Goal: Transaction & Acquisition: Purchase product/service

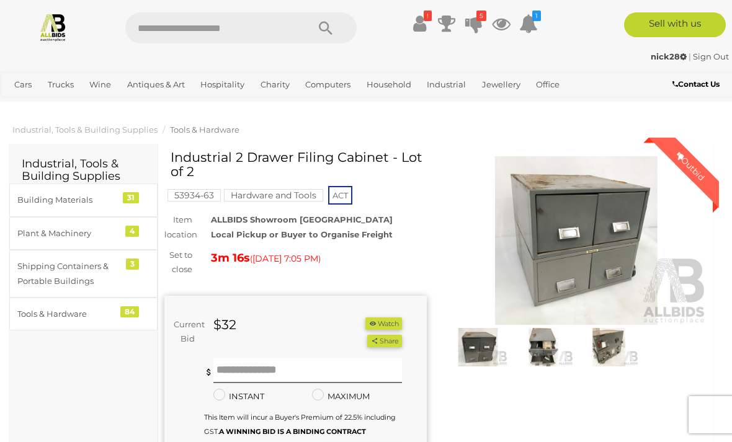
scroll to position [393, 0]
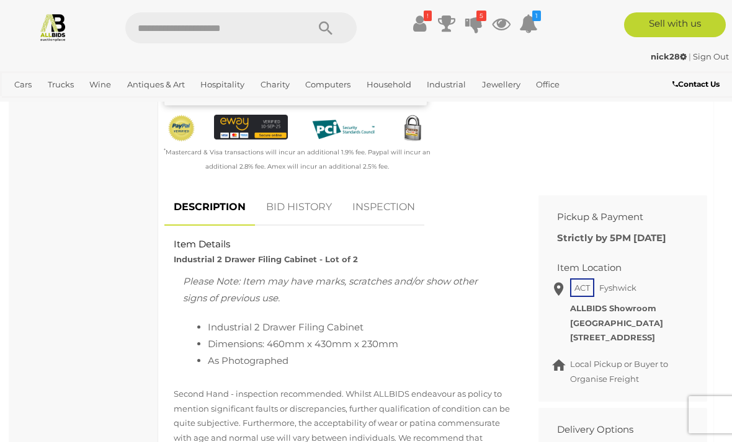
click at [481, 24] on icon at bounding box center [473, 23] width 17 height 22
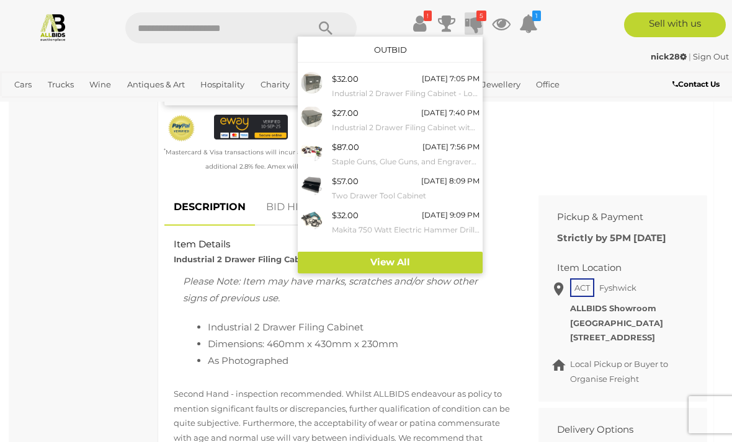
click at [453, 82] on div "[DATE] 7:05 PM" at bounding box center [451, 79] width 58 height 14
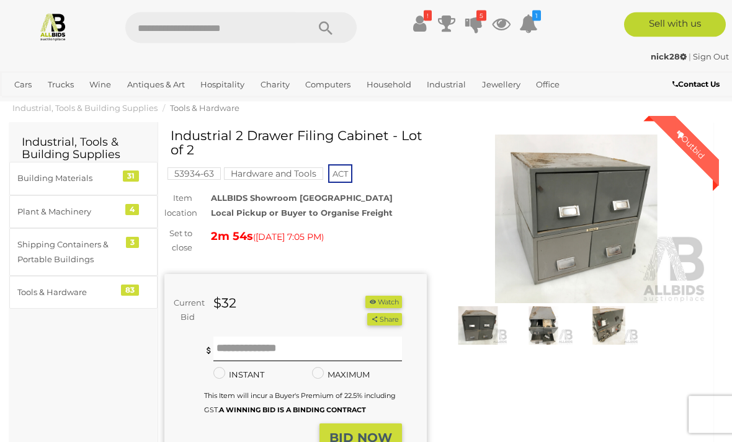
scroll to position [20, 0]
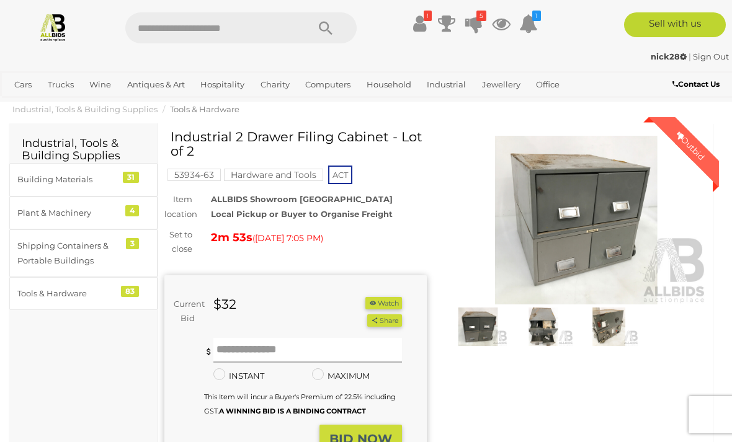
click at [283, 342] on input "text" at bounding box center [307, 350] width 188 height 25
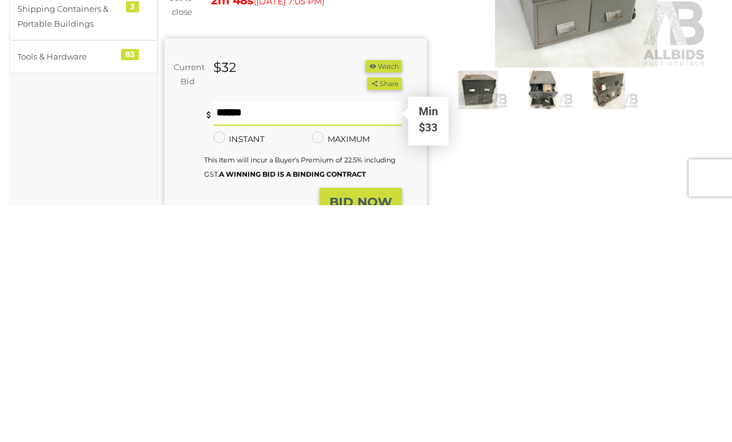
type input "**"
click at [382, 431] on strong "BID NOW" at bounding box center [360, 438] width 63 height 15
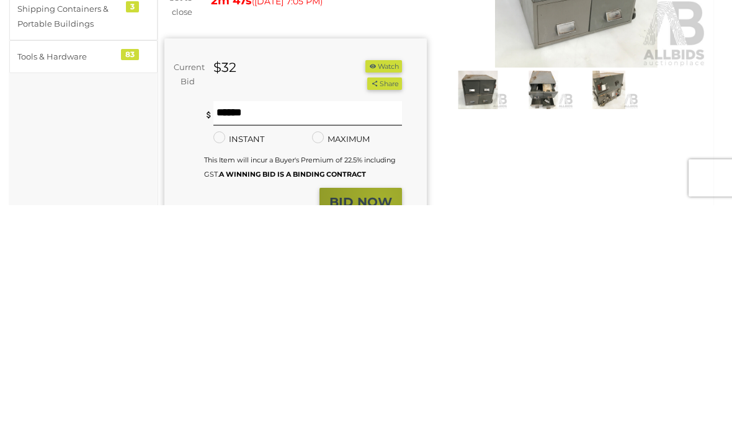
scroll to position [257, 0]
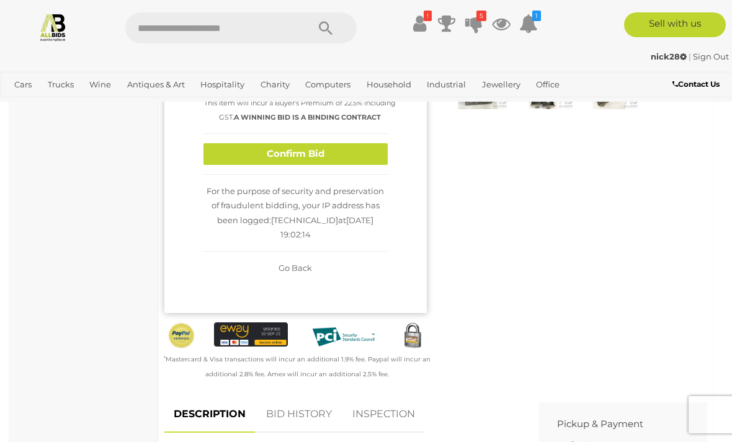
click at [343, 165] on button "Confirm Bid" at bounding box center [295, 154] width 184 height 22
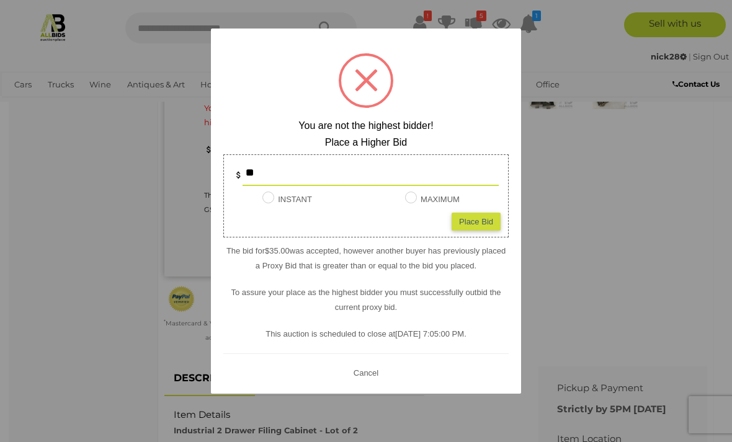
click at [560, 185] on div at bounding box center [366, 221] width 732 height 442
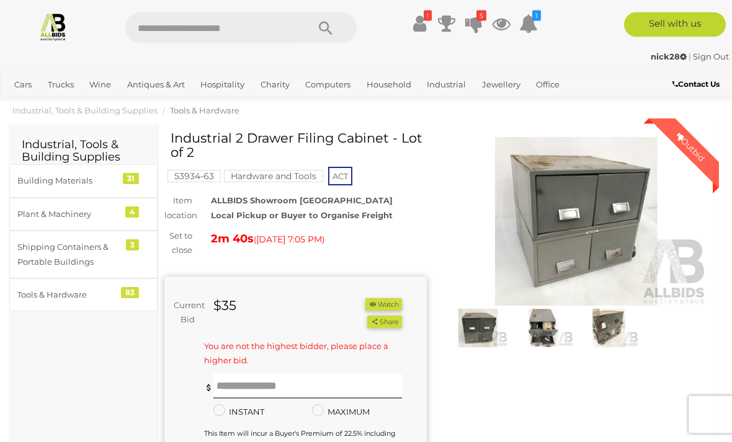
scroll to position [8, 0]
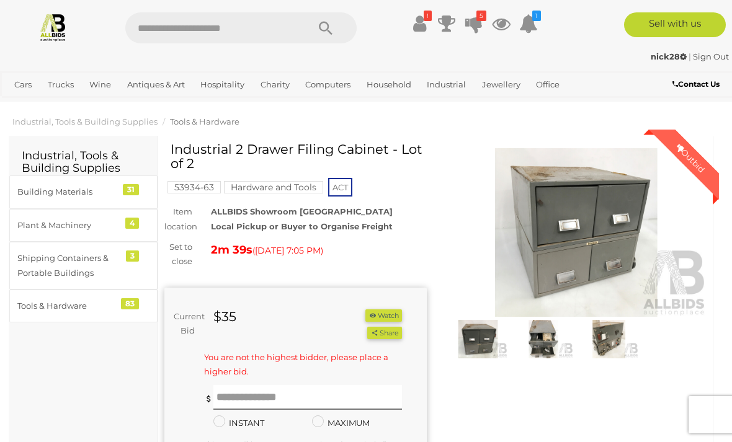
click at [474, 19] on icon at bounding box center [473, 23] width 17 height 22
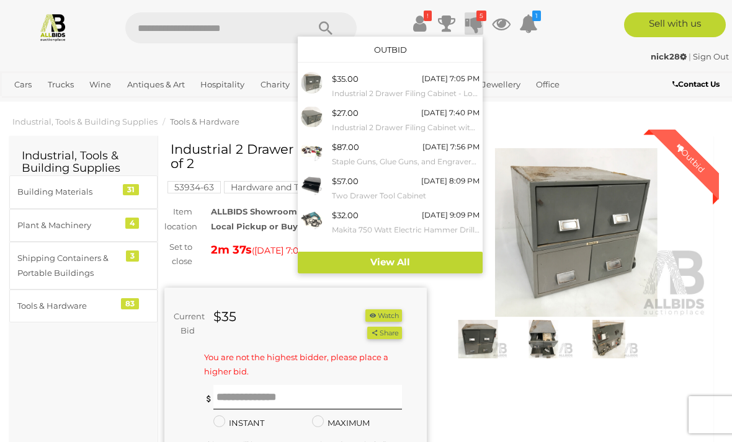
click at [437, 125] on small "Industrial 2 Drawer Filing Cabinet with Torches and Tape Measures" at bounding box center [406, 128] width 148 height 14
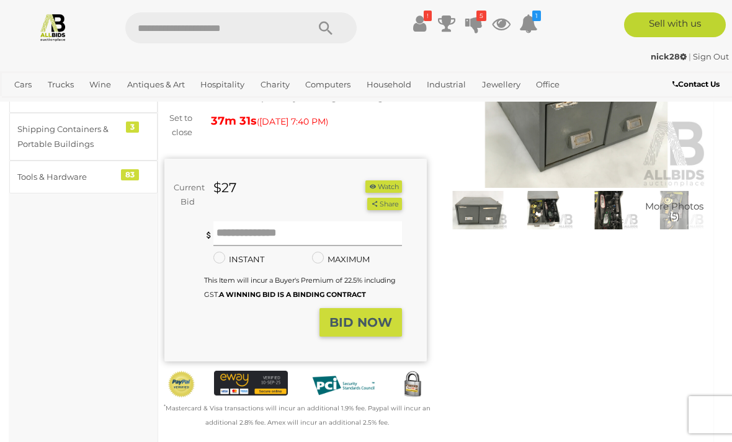
click at [295, 227] on input "text" at bounding box center [307, 233] width 188 height 25
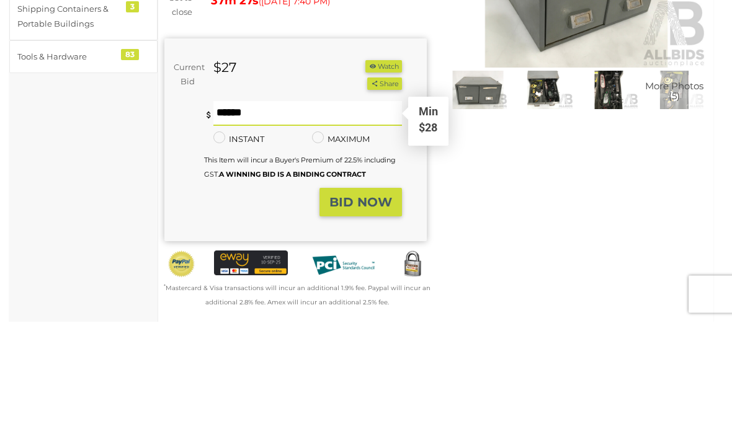
type input "**"
click at [381, 316] on strong "BID NOW" at bounding box center [360, 323] width 63 height 15
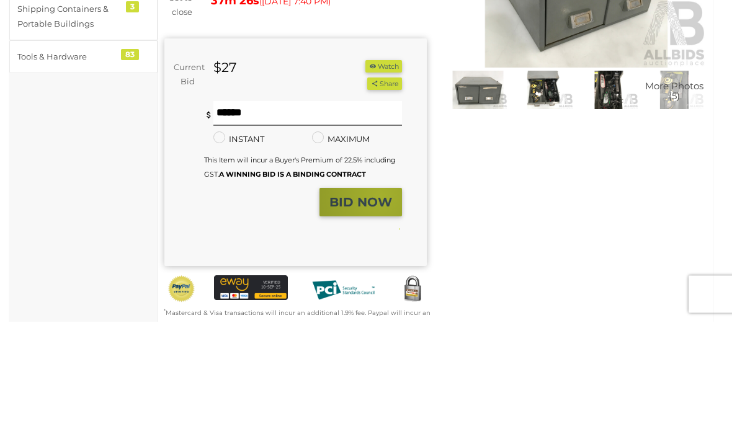
scroll to position [257, 0]
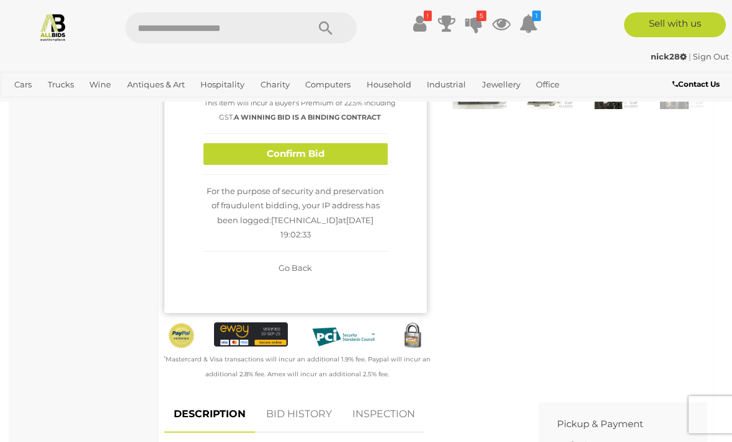
click at [360, 164] on button "Confirm Bid" at bounding box center [295, 154] width 184 height 22
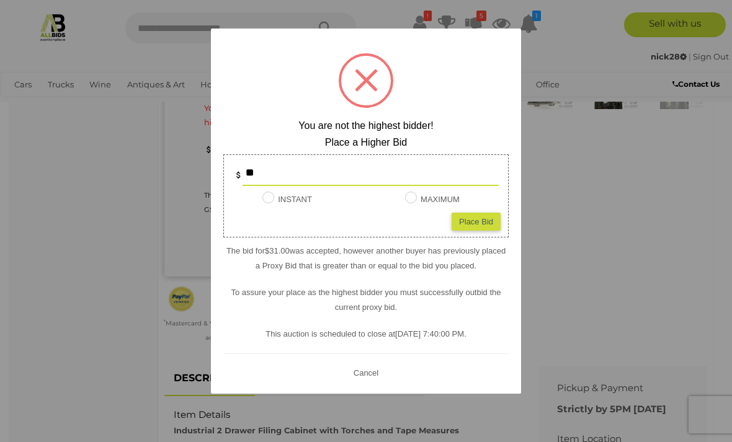
click at [546, 211] on div at bounding box center [366, 221] width 732 height 442
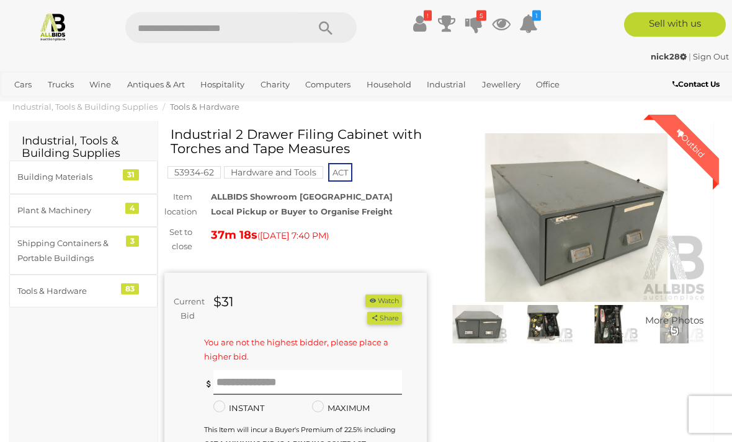
scroll to position [23, 0]
click at [546, 324] on img at bounding box center [543, 324] width 60 height 38
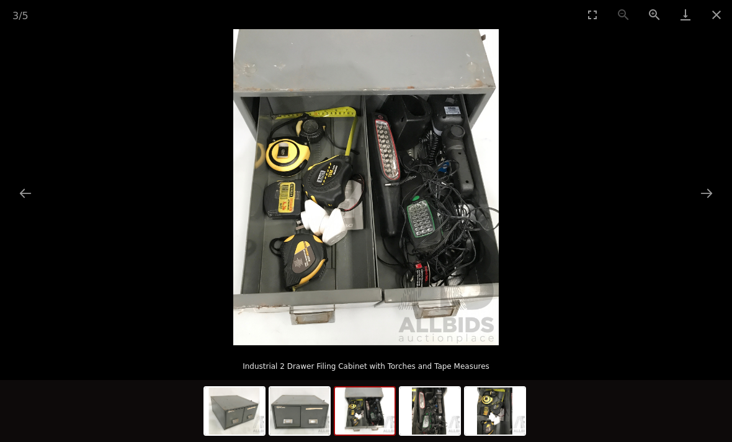
click at [709, 200] on button "Next slide" at bounding box center [706, 193] width 26 height 24
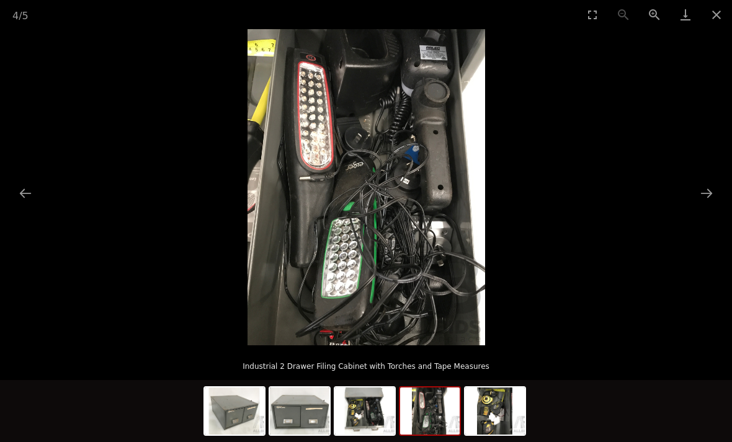
click at [711, 201] on button "Next slide" at bounding box center [706, 193] width 26 height 24
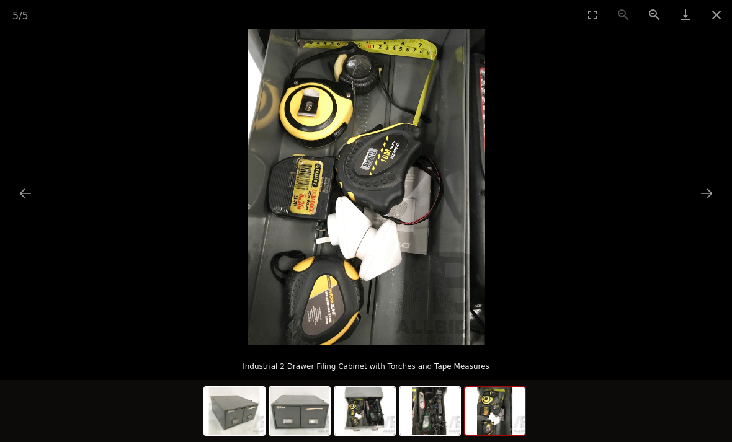
click at [715, 15] on button "Close gallery" at bounding box center [716, 14] width 31 height 29
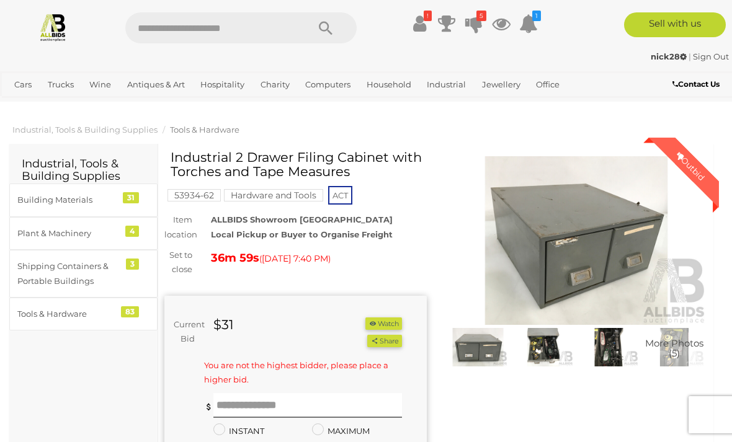
click at [480, 20] on icon "5" at bounding box center [481, 16] width 10 height 11
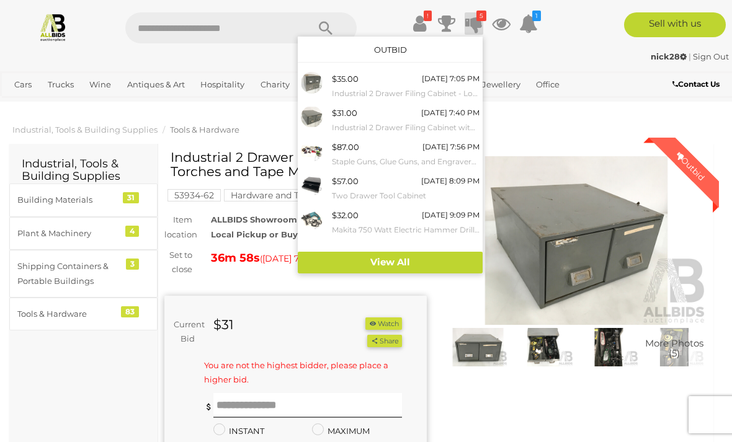
click at [437, 155] on small "Staple Guns, Glue Guns, and Engravers - Lot of 14" at bounding box center [406, 162] width 148 height 14
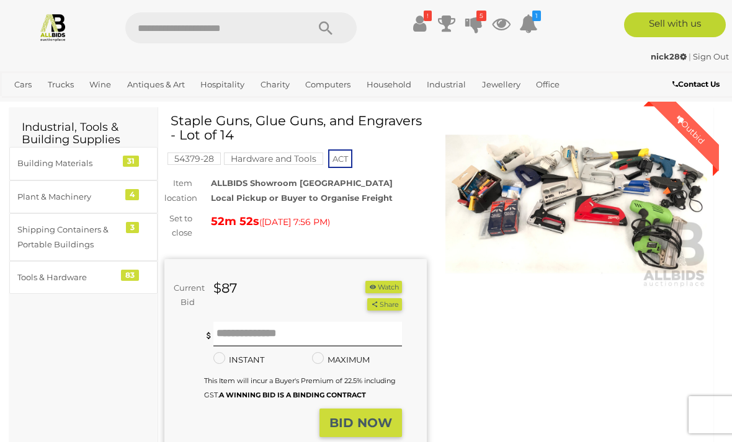
scroll to position [37, 0]
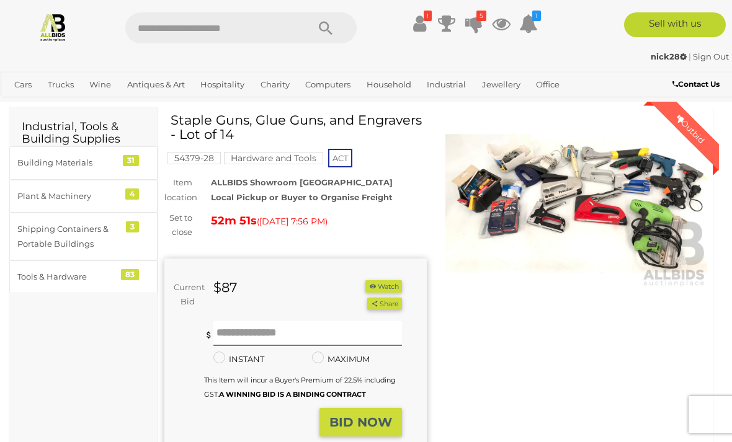
click at [670, 238] on img at bounding box center [576, 203] width 262 height 169
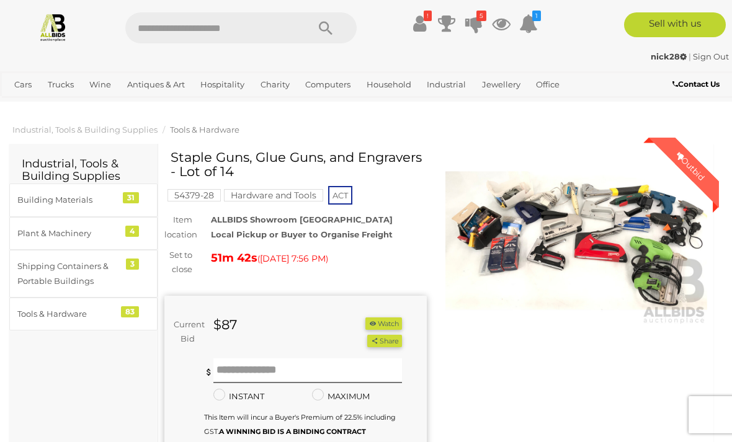
click at [651, 236] on img at bounding box center [576, 240] width 262 height 169
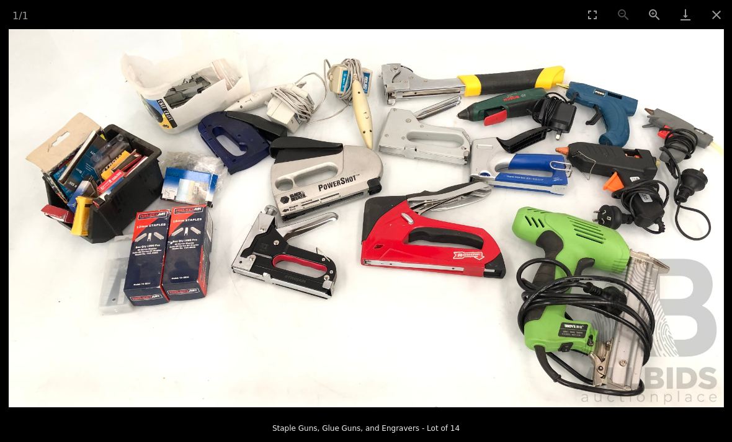
click at [725, 20] on button "Close gallery" at bounding box center [716, 14] width 31 height 29
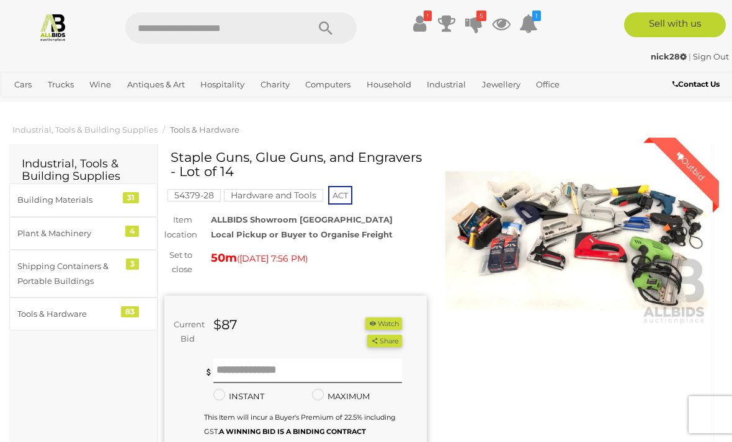
click at [624, 234] on img at bounding box center [576, 240] width 262 height 169
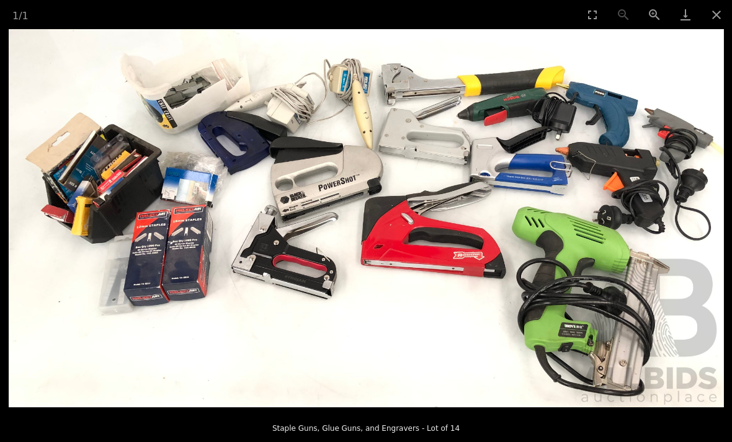
click at [718, 17] on button "Close gallery" at bounding box center [716, 14] width 31 height 29
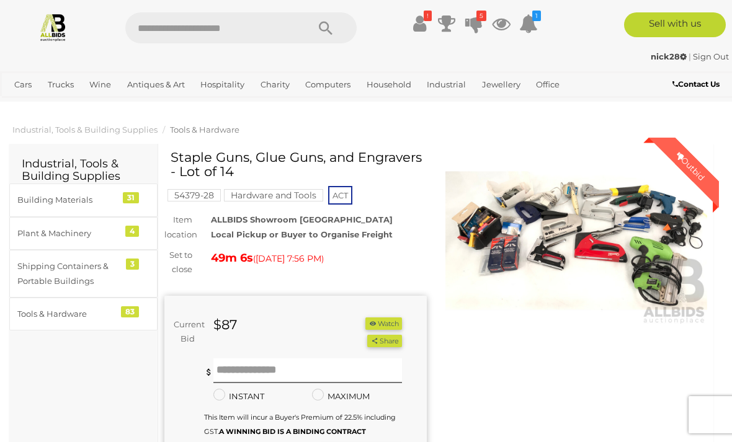
click at [588, 221] on img at bounding box center [576, 240] width 262 height 169
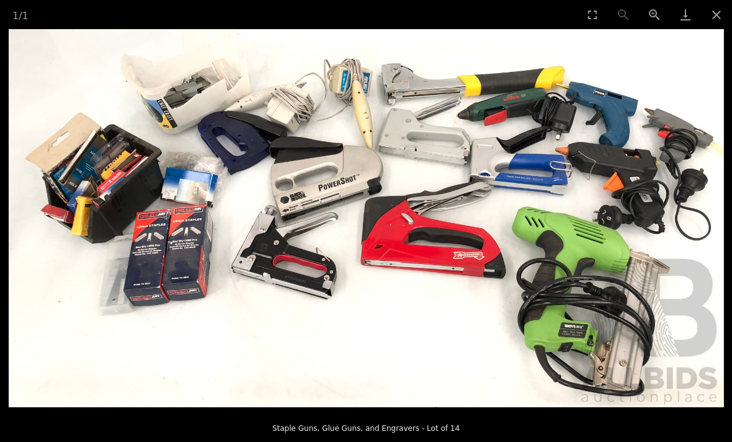
click at [713, 21] on button "Close gallery" at bounding box center [716, 14] width 31 height 29
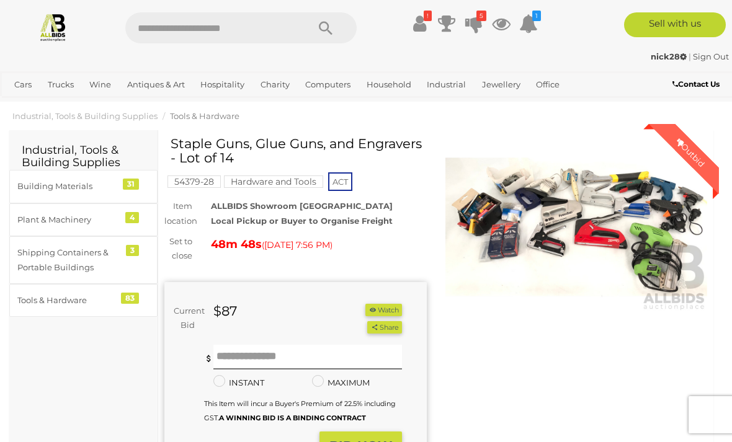
scroll to position [21, 0]
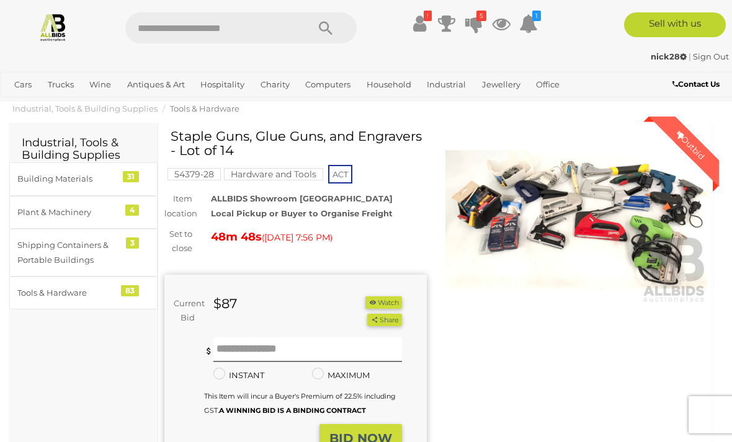
click at [479, 19] on icon "5" at bounding box center [481, 16] width 10 height 11
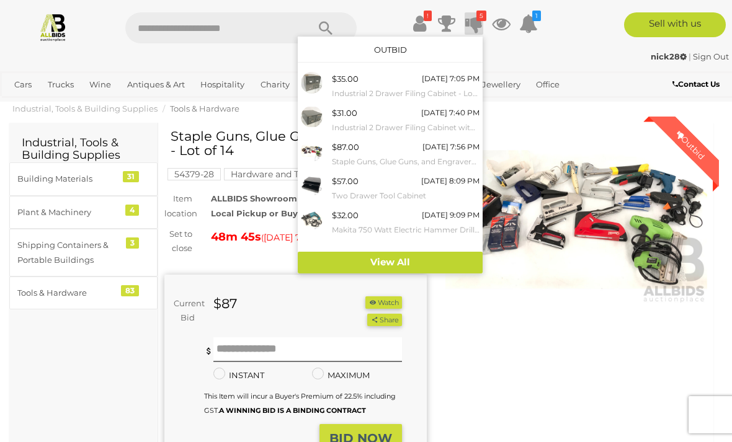
click at [442, 182] on div "[DATE] 8:09 PM" at bounding box center [450, 181] width 58 height 14
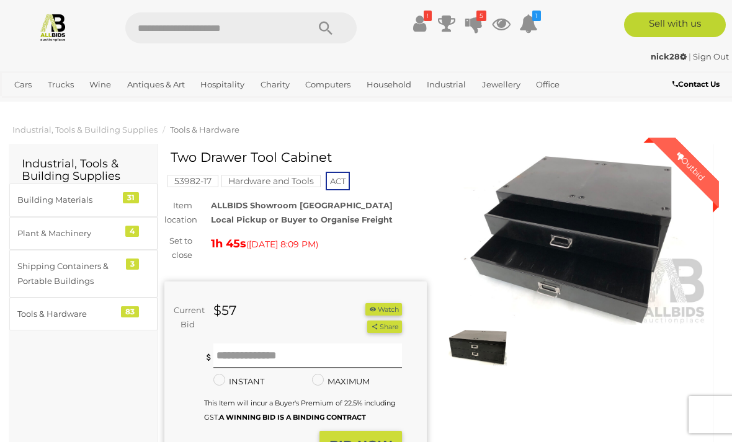
click at [606, 236] on img at bounding box center [576, 240] width 262 height 169
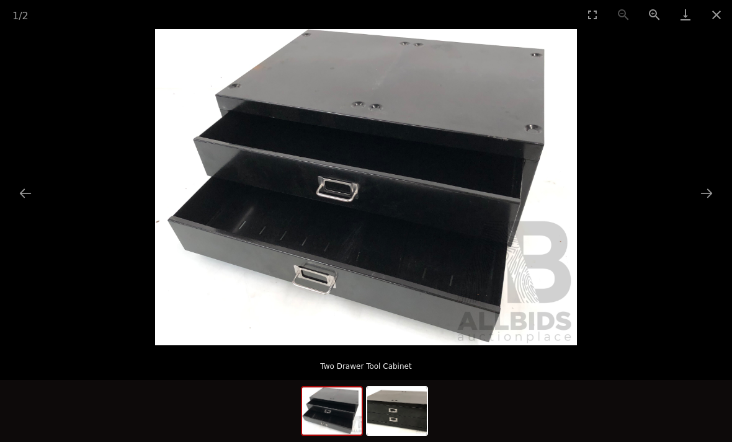
click at [715, 195] on button "Next slide" at bounding box center [706, 193] width 26 height 24
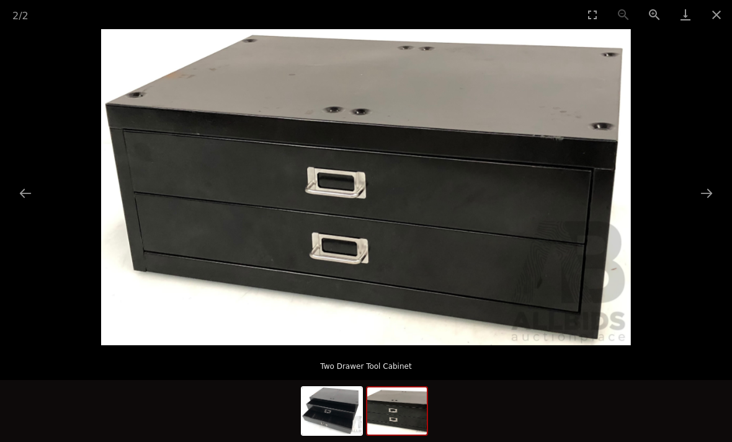
click at [725, 12] on button "Close gallery" at bounding box center [716, 14] width 31 height 29
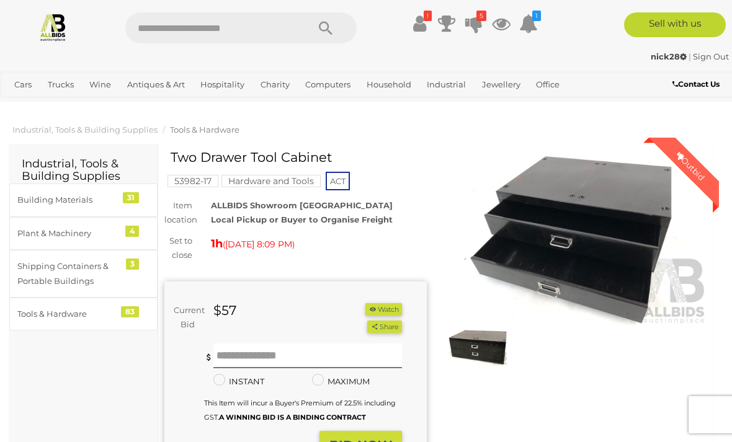
click at [482, 20] on icon "5" at bounding box center [481, 16] width 10 height 11
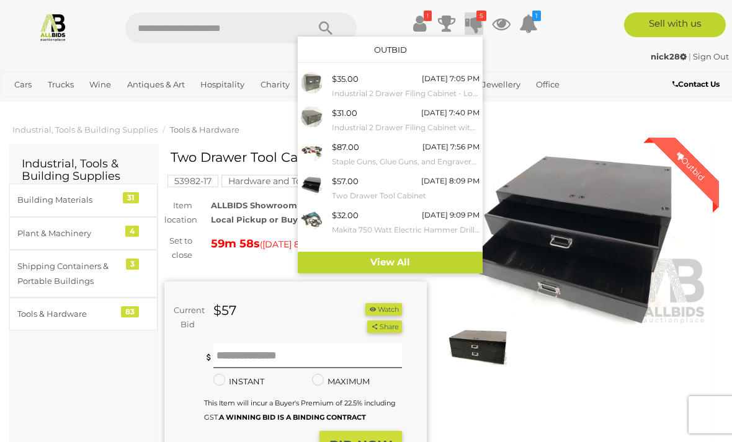
click at [437, 219] on div "$32.00 Today 9:09 PM Makita 750 Watt Electric Hammer Drill(HR2230)" at bounding box center [406, 222] width 148 height 28
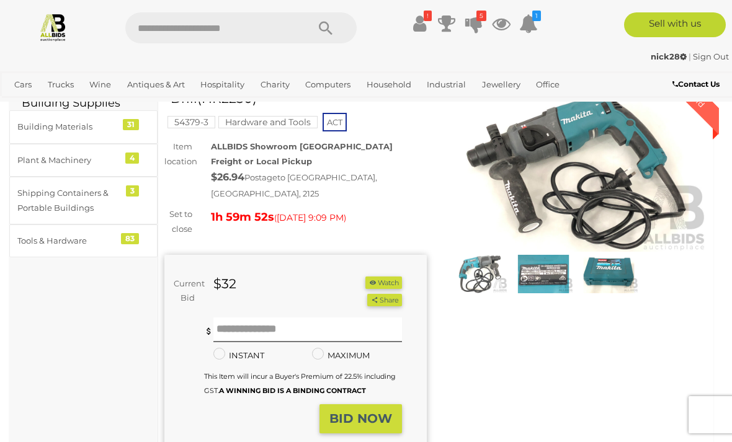
scroll to position [73, 0]
click at [553, 270] on img at bounding box center [543, 274] width 60 height 38
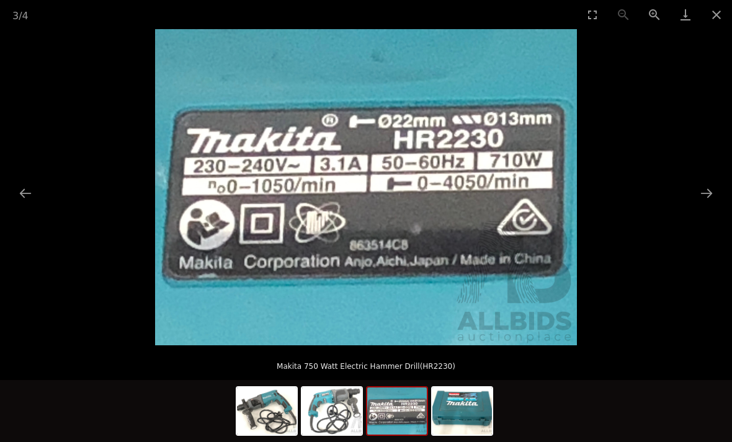
click at [709, 205] on button "Next slide" at bounding box center [706, 193] width 26 height 24
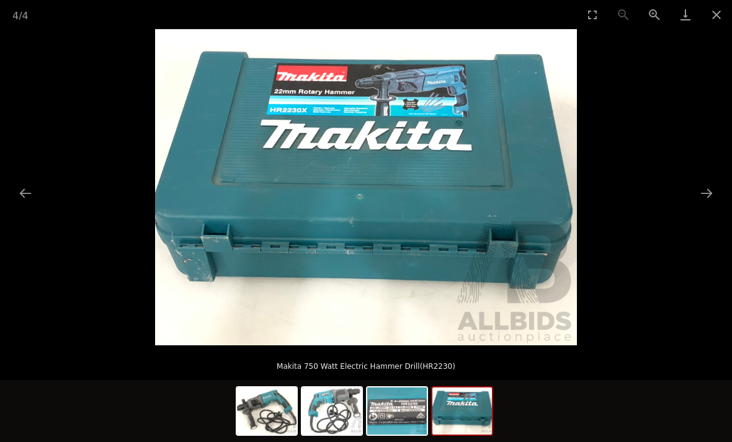
click at [704, 205] on button "Next slide" at bounding box center [706, 193] width 26 height 24
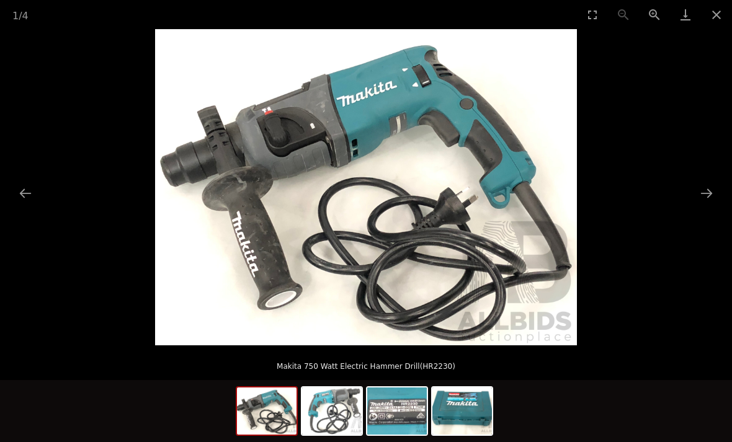
click at [713, 205] on button "Next slide" at bounding box center [706, 193] width 26 height 24
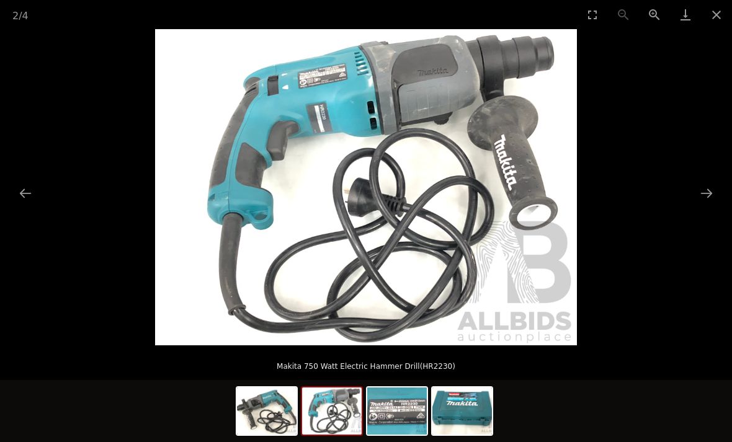
click at [723, 14] on button "Close gallery" at bounding box center [716, 14] width 31 height 29
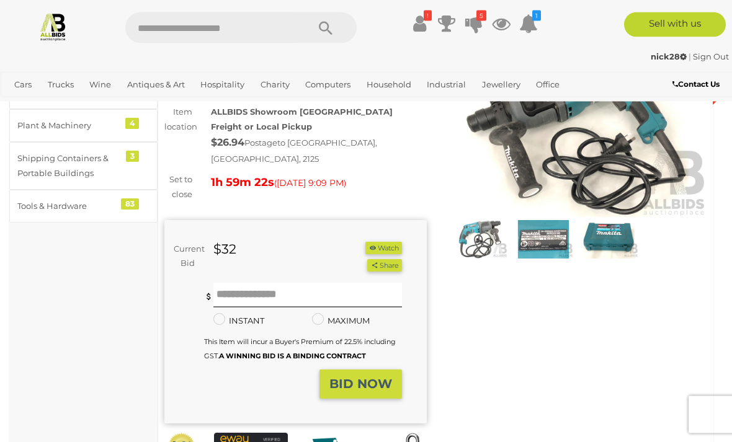
scroll to position [102, 0]
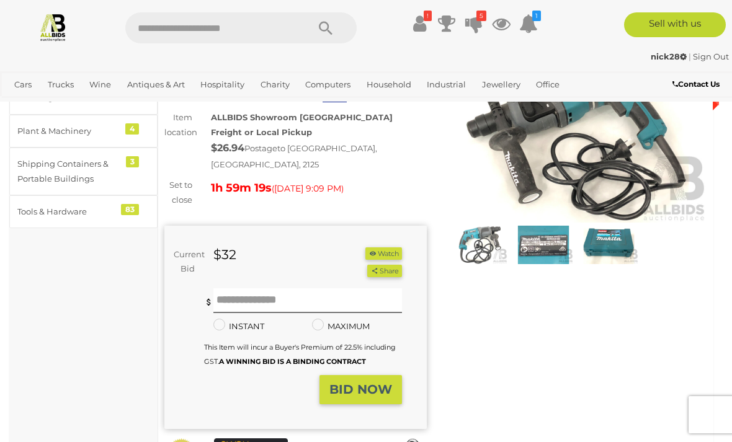
click at [539, 15] on icon "1" at bounding box center [536, 16] width 9 height 11
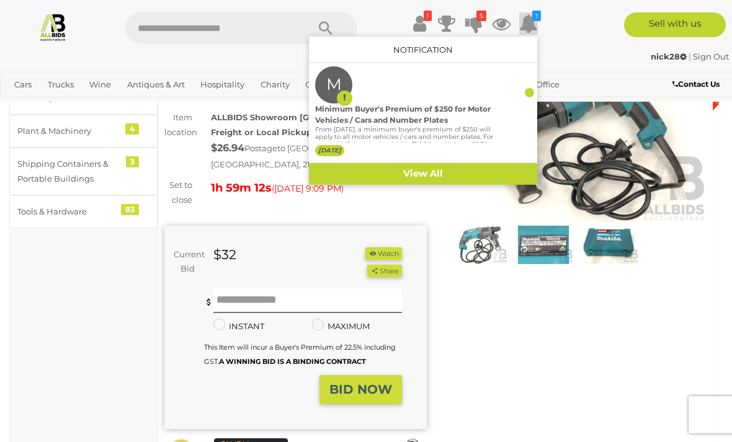
click at [477, 304] on div at bounding box center [366, 221] width 732 height 442
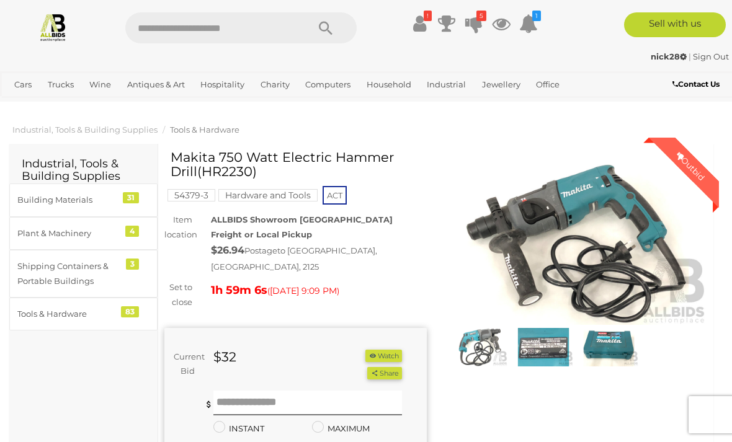
scroll to position [33, 0]
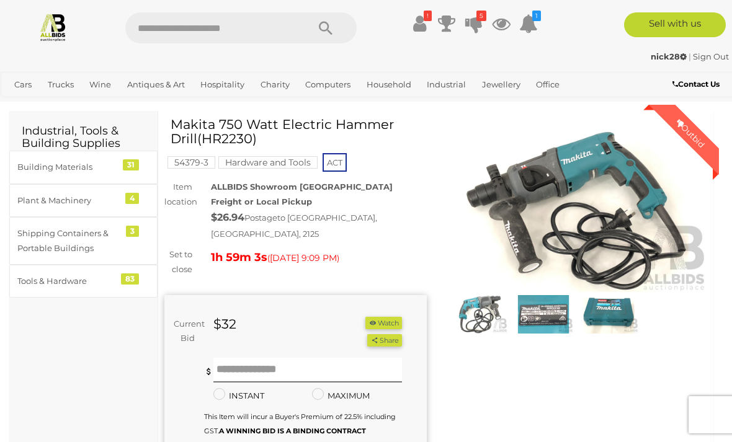
click at [0, 0] on link "View All Cars Auctions" at bounding box center [0, 0] width 0 height 0
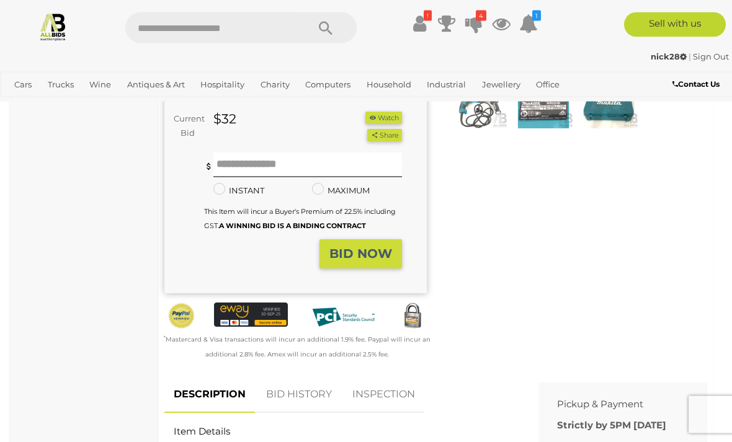
scroll to position [226, 0]
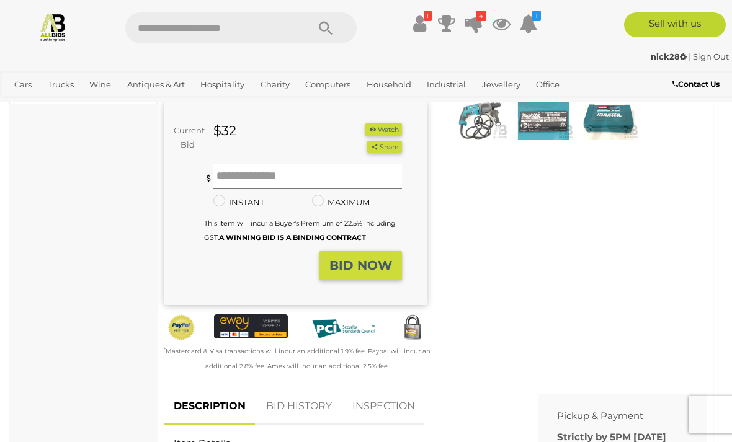
click at [294, 401] on link "BID HISTORY" at bounding box center [299, 406] width 84 height 37
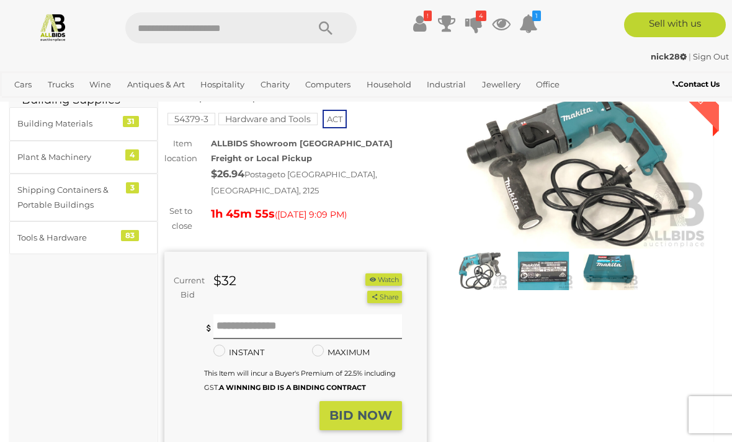
scroll to position [0, 0]
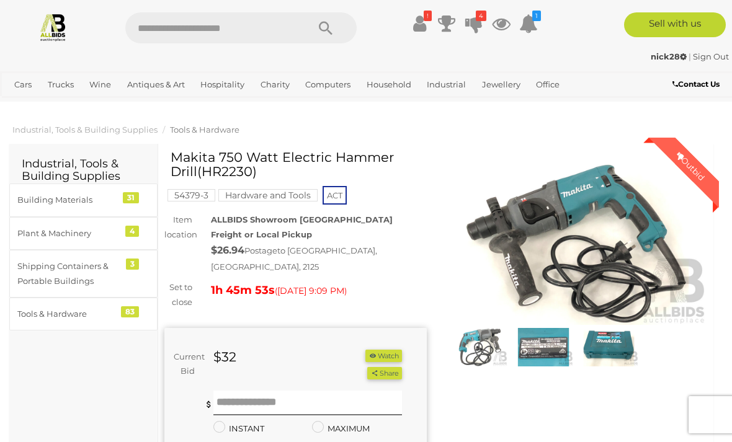
click at [479, 25] on icon at bounding box center [473, 23] width 17 height 22
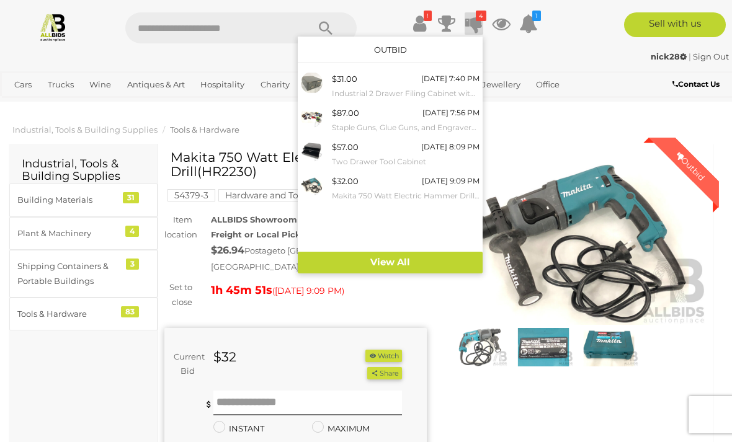
click at [447, 125] on small "Staple Guns, Glue Guns, and Engravers - Lot of 14" at bounding box center [406, 128] width 148 height 14
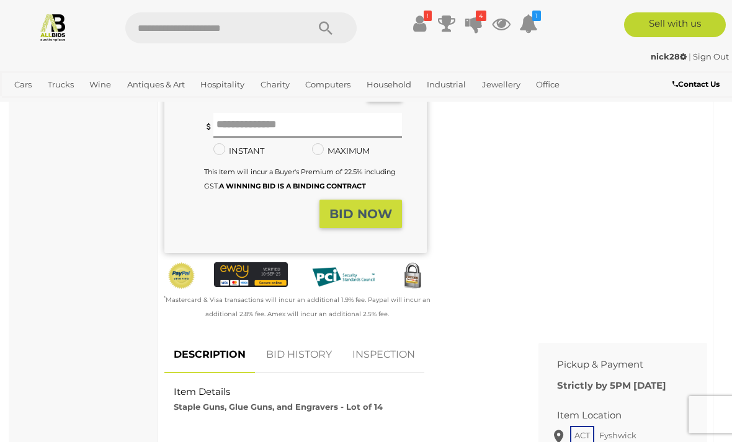
click at [313, 350] on link "BID HISTORY" at bounding box center [299, 355] width 84 height 37
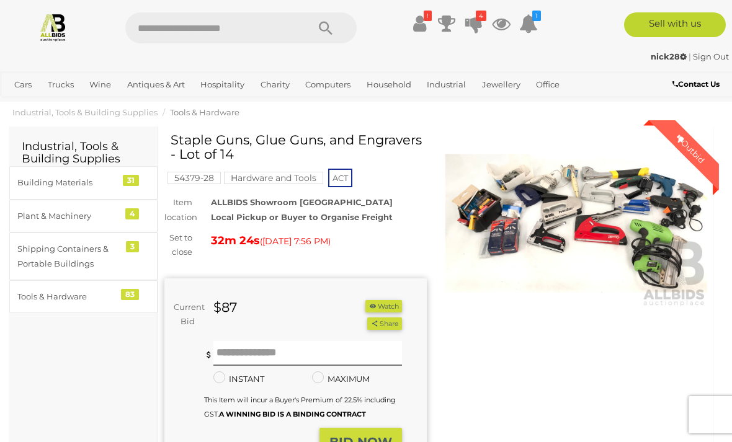
scroll to position [17, 0]
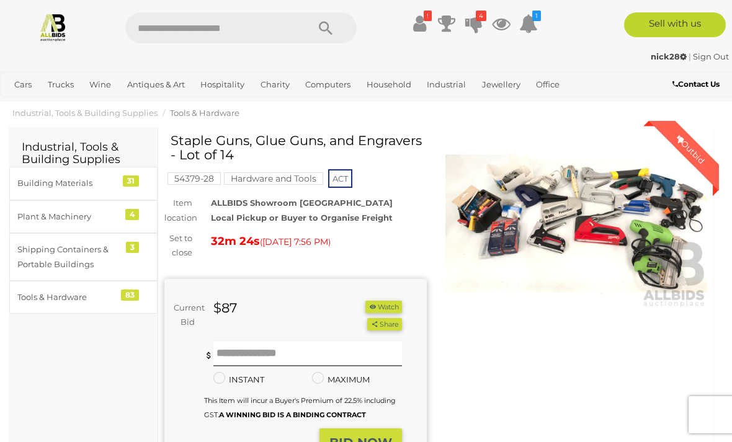
click at [551, 230] on img at bounding box center [576, 223] width 262 height 169
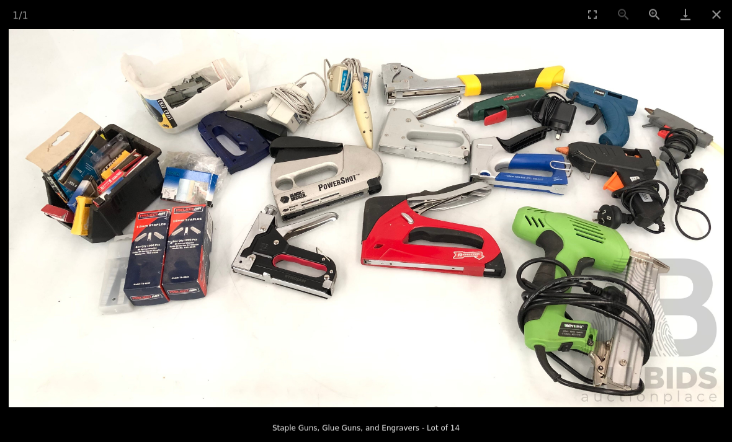
scroll to position [55, 0]
click at [715, 22] on button "Close gallery" at bounding box center [716, 14] width 31 height 29
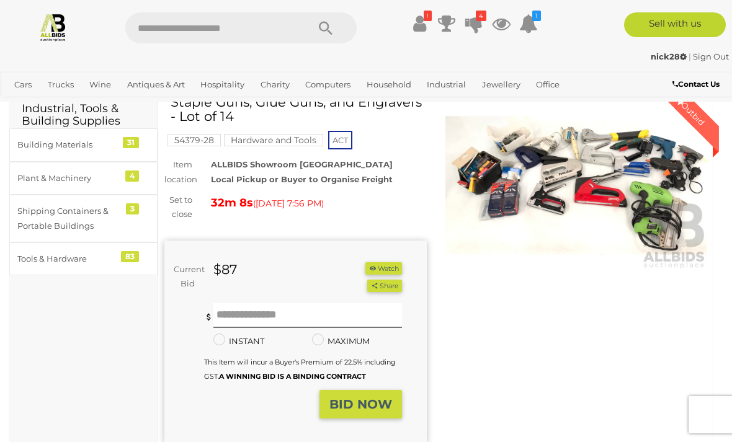
scroll to position [17, 0]
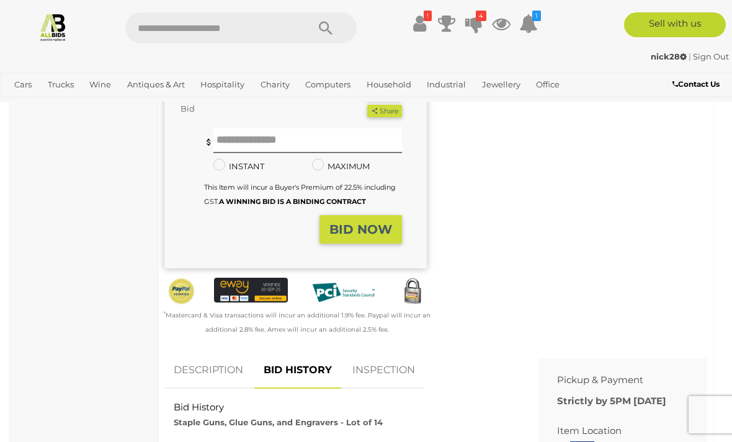
scroll to position [226, 0]
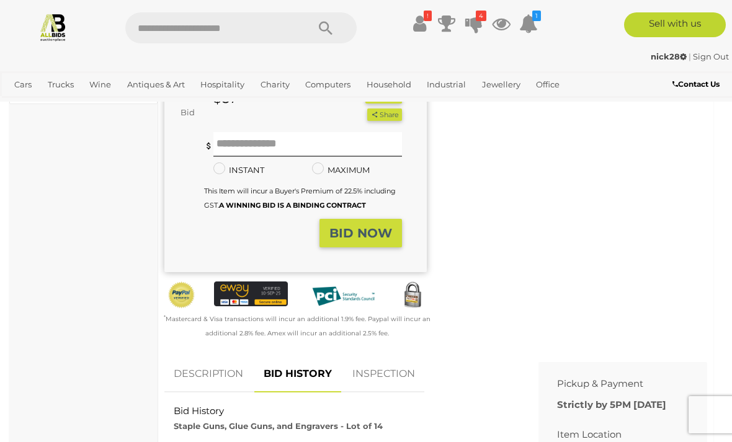
click at [226, 371] on link "DESCRIPTION" at bounding box center [208, 374] width 88 height 37
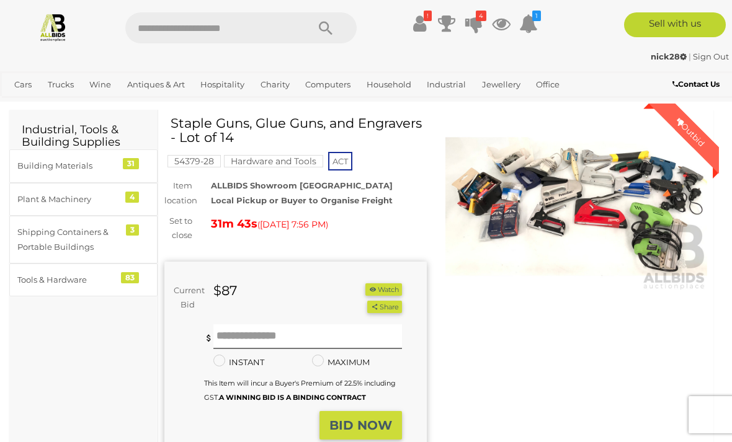
scroll to position [29, 0]
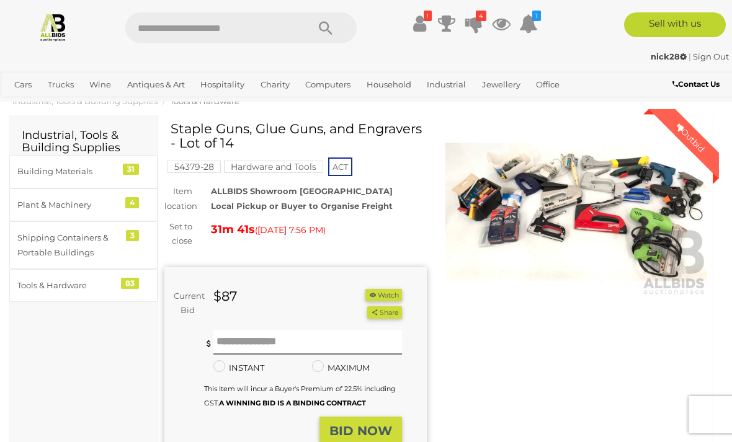
click at [525, 207] on img at bounding box center [576, 212] width 262 height 169
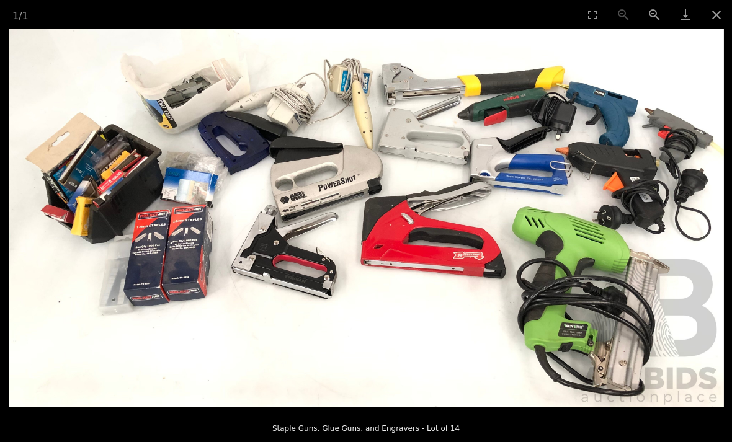
click at [712, 24] on button "Close gallery" at bounding box center [716, 14] width 31 height 29
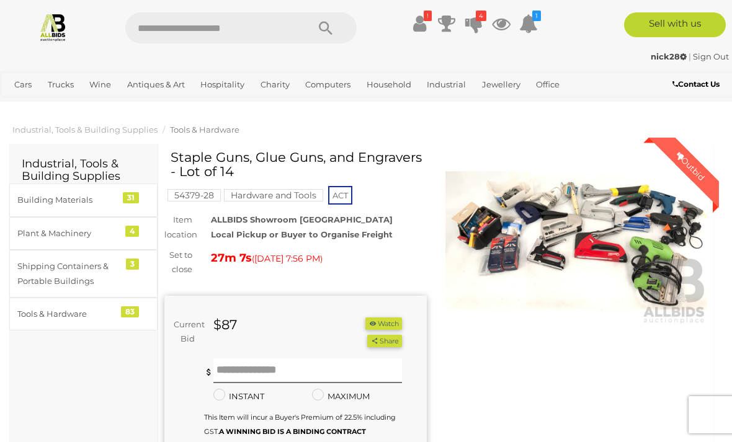
click at [482, 25] on icon at bounding box center [473, 23] width 17 height 22
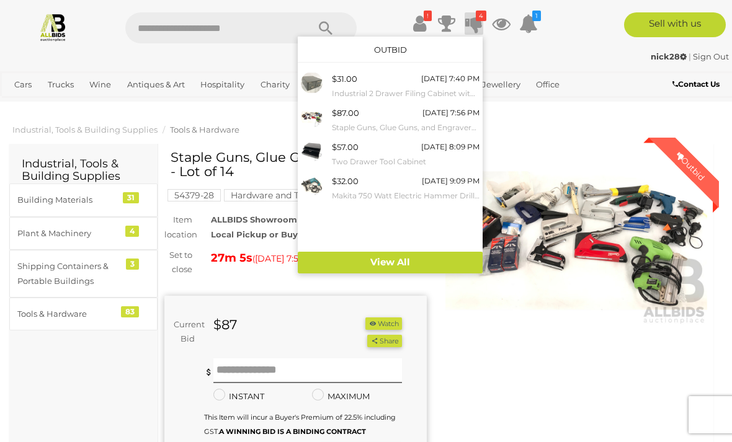
click at [430, 90] on small "Industrial 2 Drawer Filing Cabinet with Torches and Tape Measures" at bounding box center [406, 94] width 148 height 14
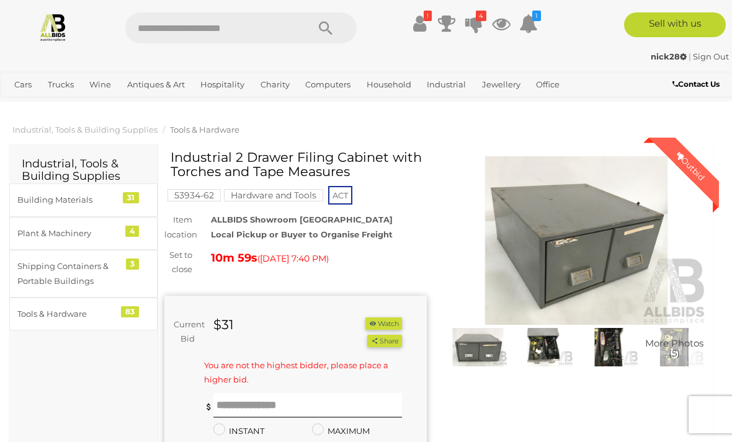
click at [482, 18] on icon "4" at bounding box center [481, 16] width 11 height 11
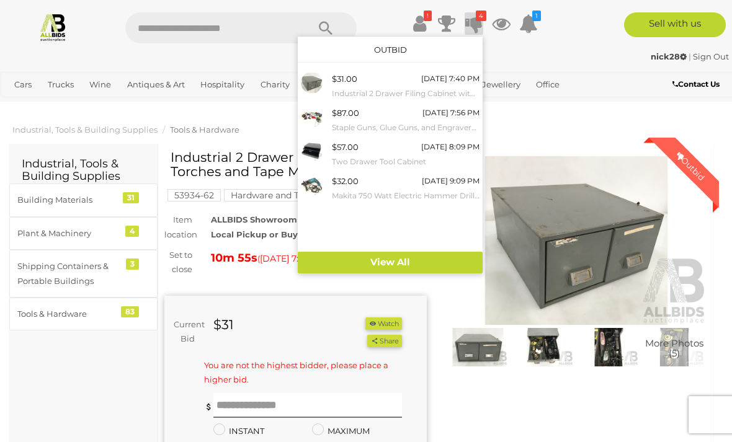
click at [547, 344] on div at bounding box center [366, 221] width 732 height 442
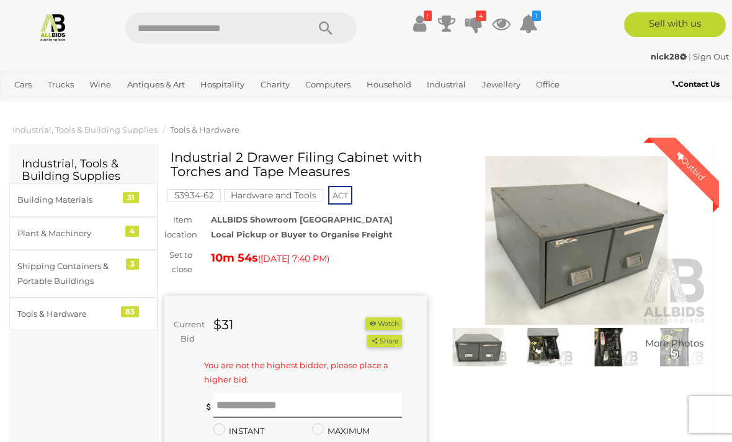
click at [552, 350] on img at bounding box center [543, 347] width 60 height 38
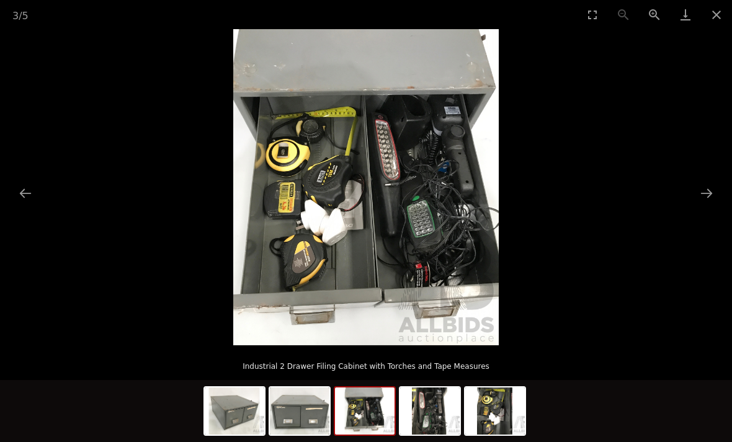
click at [459, 239] on img at bounding box center [365, 187] width 265 height 316
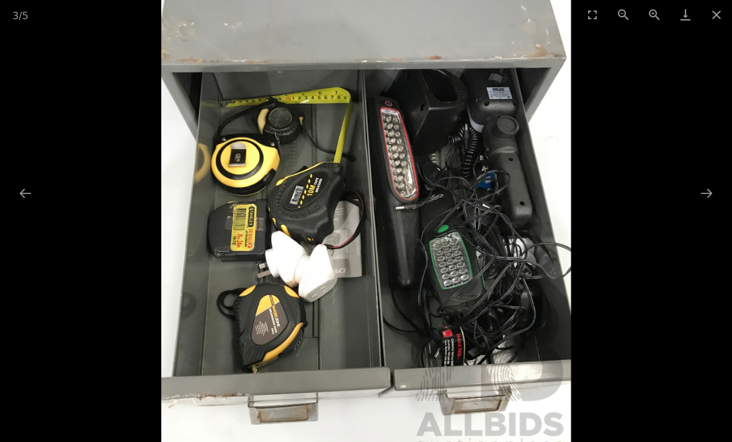
click at [723, 19] on button "Close gallery" at bounding box center [716, 14] width 31 height 29
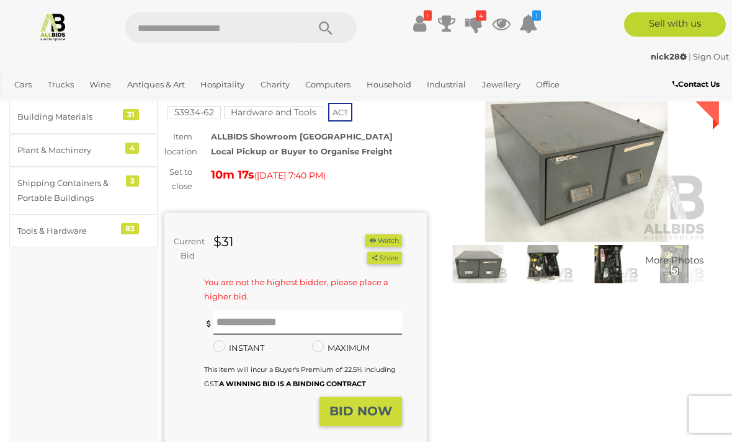
scroll to position [83, 0]
click at [277, 322] on input "text" at bounding box center [307, 322] width 188 height 25
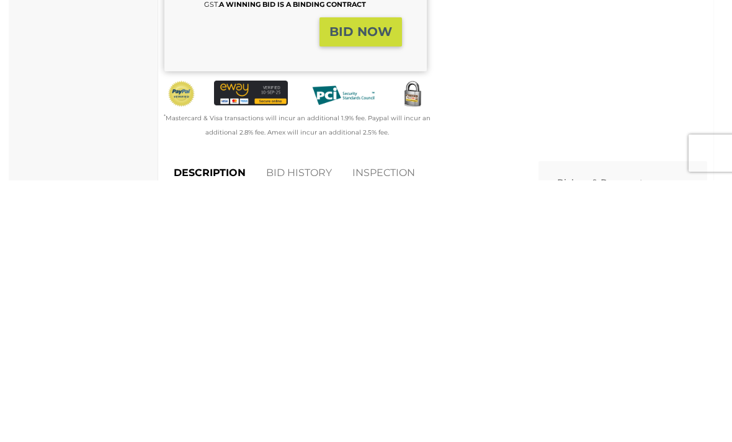
scroll to position [201, 0]
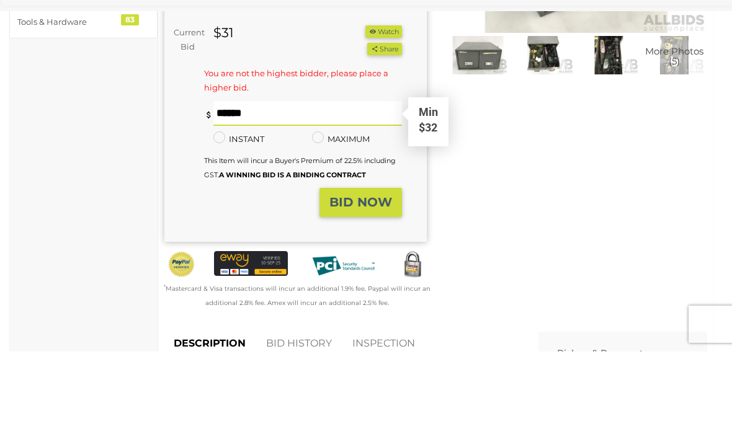
type input "**"
click at [386, 285] on strong "BID NOW" at bounding box center [360, 292] width 63 height 15
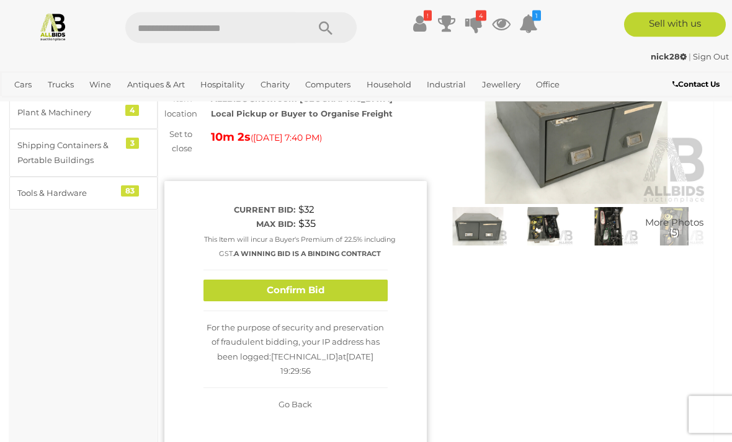
scroll to position [121, 0]
click at [344, 301] on button "Confirm Bid" at bounding box center [295, 291] width 184 height 22
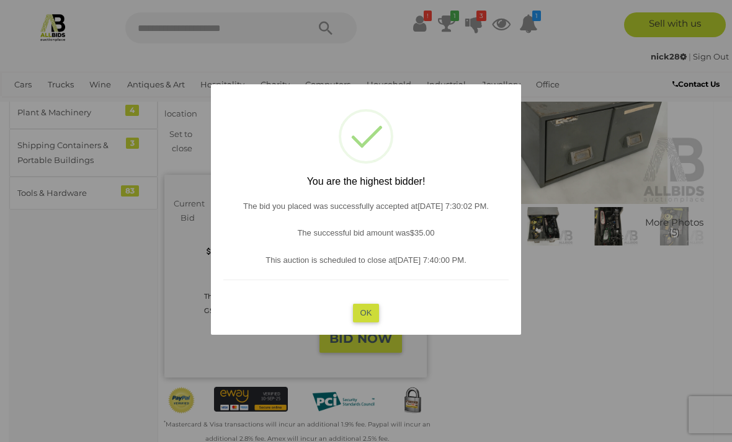
click at [374, 322] on button "OK" at bounding box center [366, 313] width 27 height 18
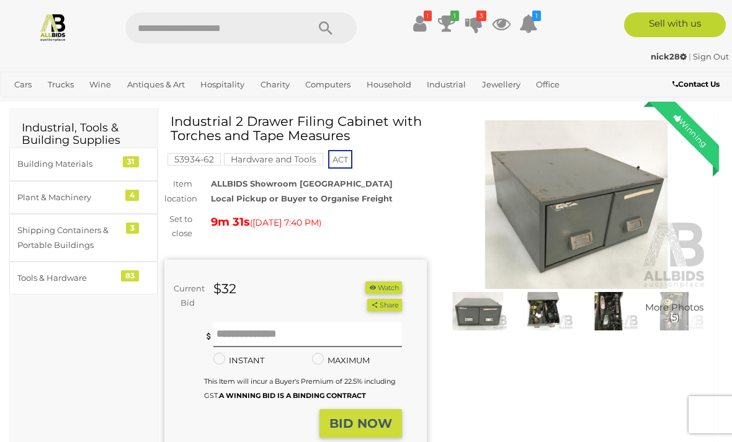
scroll to position [0, 0]
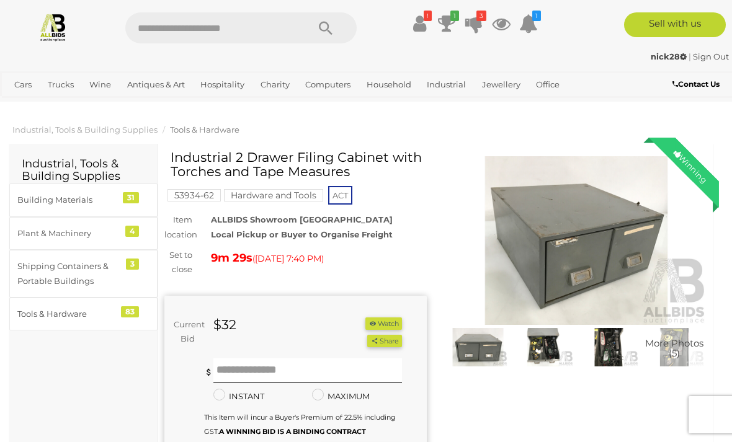
click at [481, 21] on icon at bounding box center [473, 23] width 17 height 22
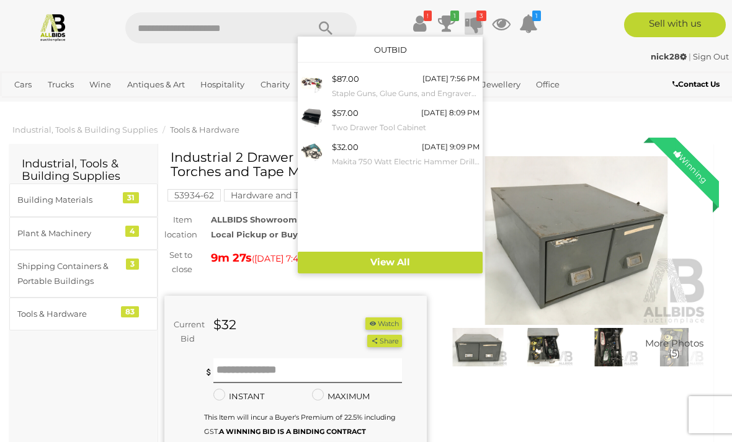
click at [439, 123] on small "Two Drawer Tool Cabinet" at bounding box center [406, 128] width 148 height 14
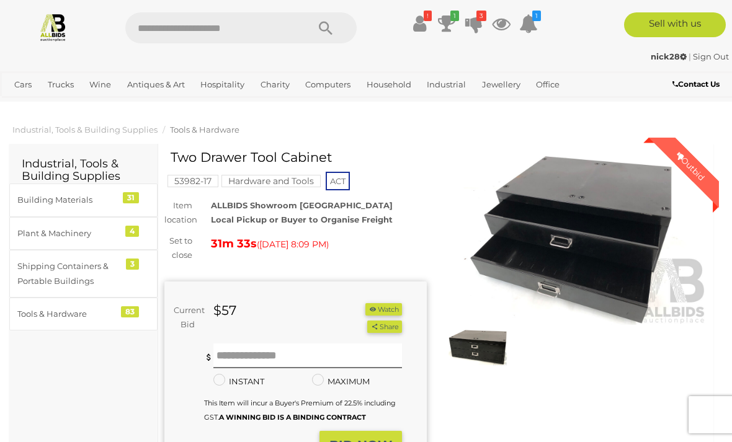
click at [479, 22] on icon at bounding box center [473, 23] width 17 height 22
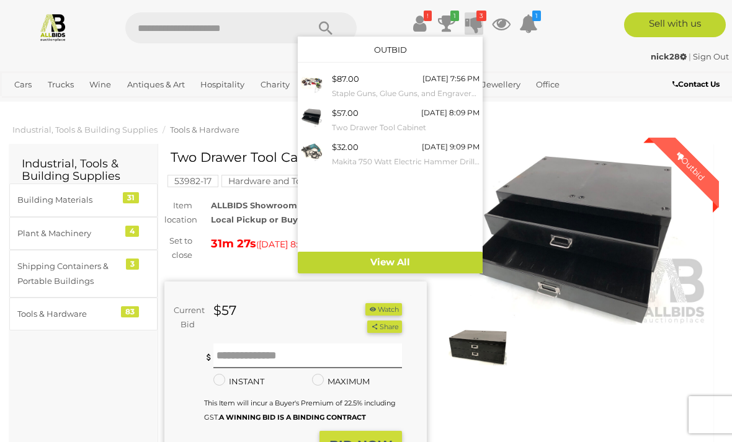
click at [427, 92] on small "Staple Guns, Glue Guns, and Engravers - Lot of 14" at bounding box center [406, 94] width 148 height 14
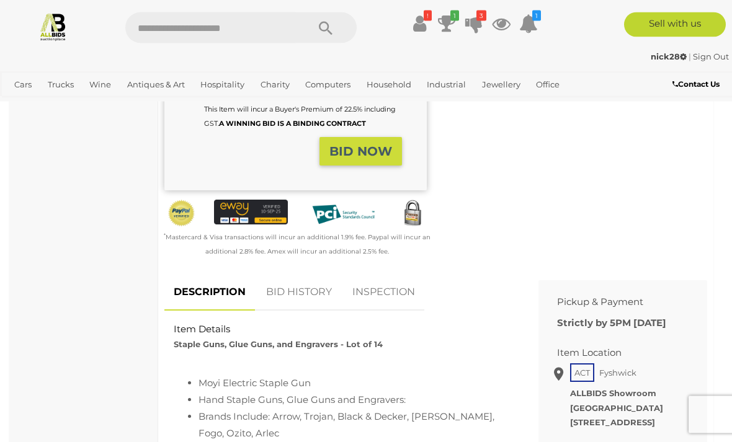
scroll to position [308, 0]
click at [310, 286] on link "BID HISTORY" at bounding box center [299, 292] width 84 height 37
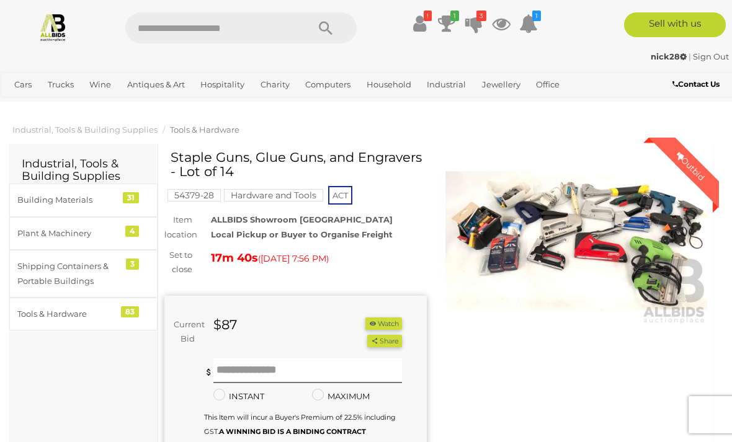
scroll to position [7, 0]
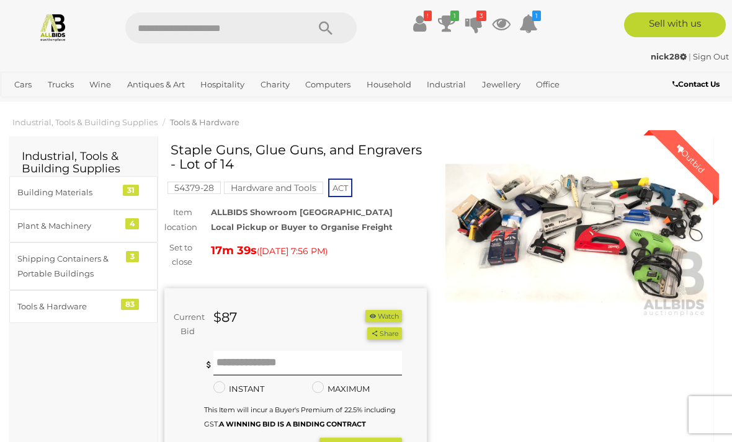
click at [573, 226] on img at bounding box center [576, 233] width 262 height 169
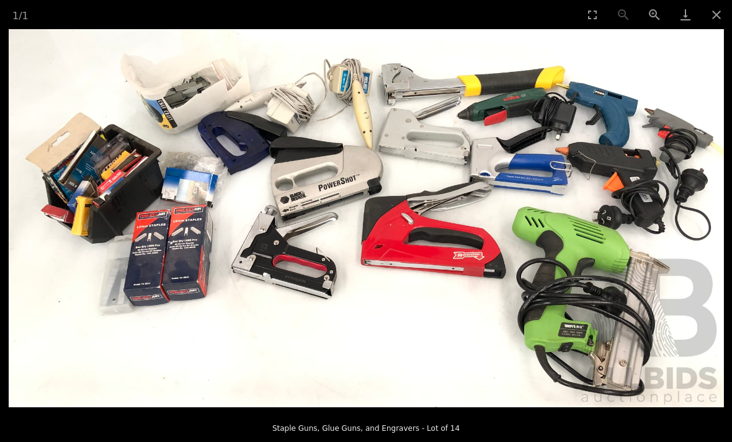
click at [724, 17] on button "Close gallery" at bounding box center [716, 14] width 31 height 29
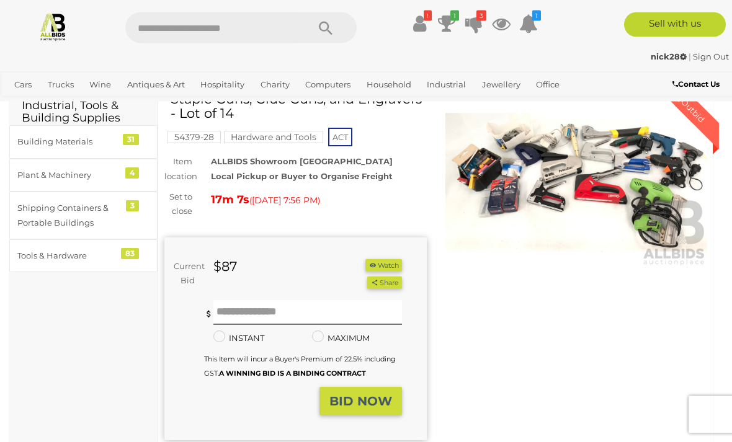
scroll to position [58, 0]
click at [312, 313] on input "text" at bounding box center [307, 312] width 188 height 25
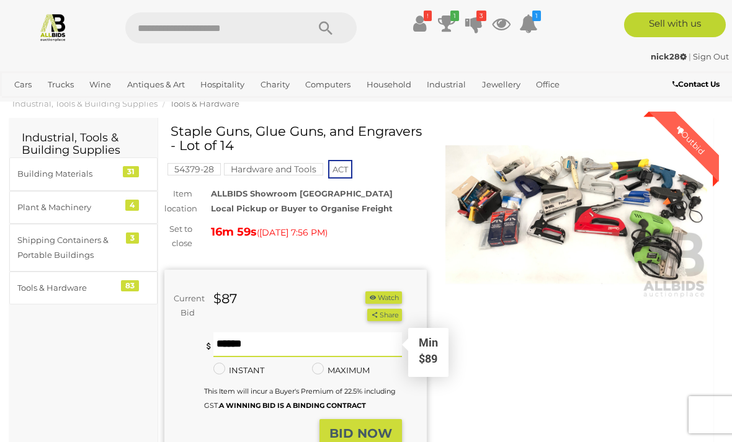
scroll to position [0, 0]
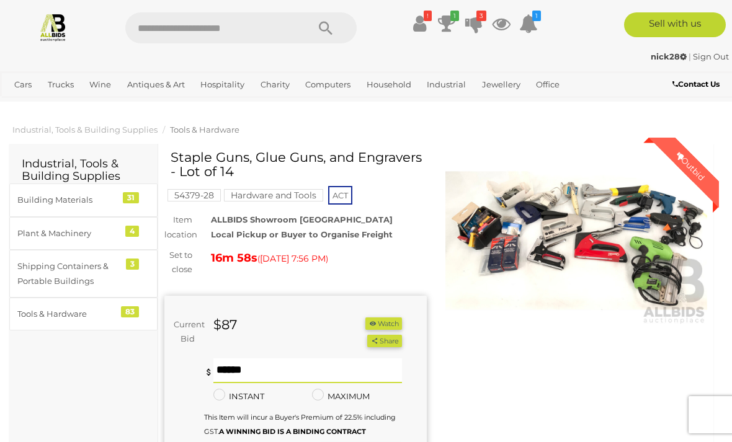
click at [477, 22] on icon at bounding box center [473, 23] width 17 height 22
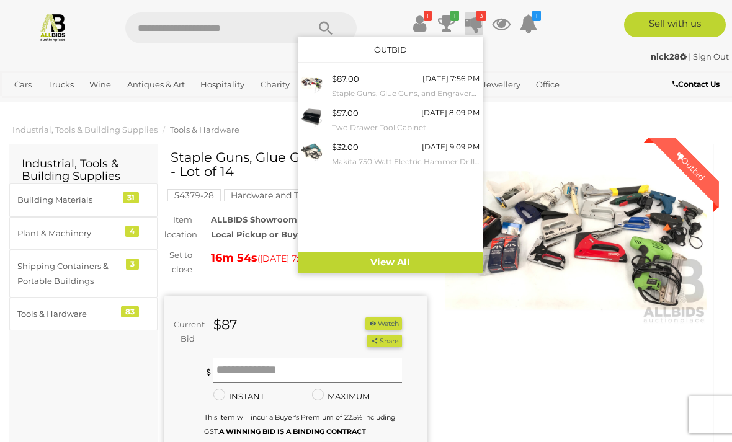
click at [436, 157] on small "Makita 750 Watt Electric Hammer Drill(HR2230)" at bounding box center [406, 162] width 148 height 14
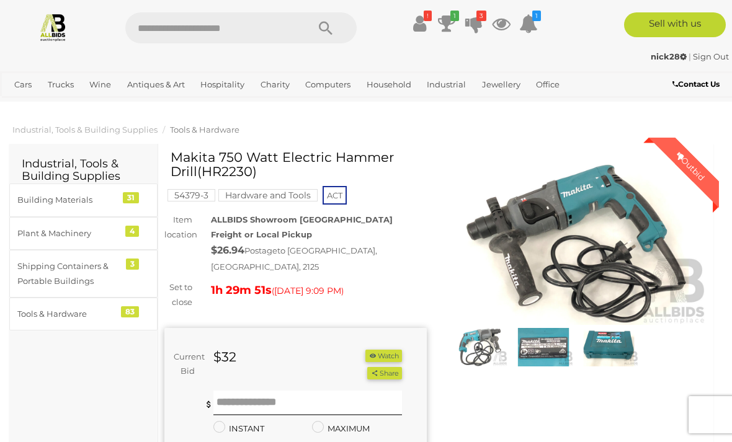
click at [445, 22] on icon at bounding box center [446, 23] width 17 height 22
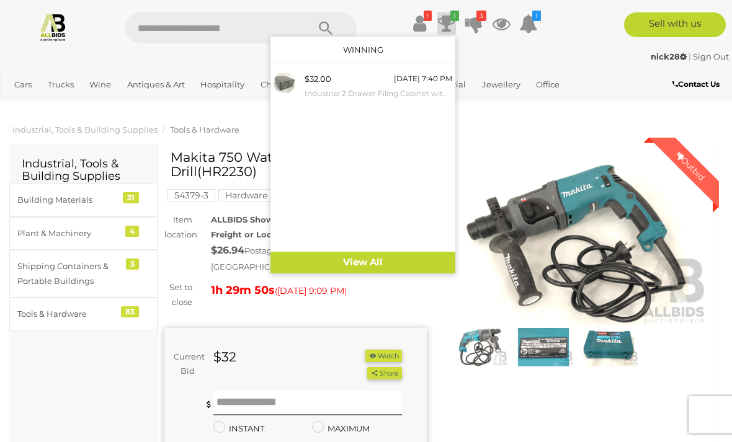
click at [415, 85] on div "$32.00 [DATE] 7:40 PM Industrial 2 Drawer Filing Cabinet with Torches and Tape …" at bounding box center [378, 86] width 148 height 28
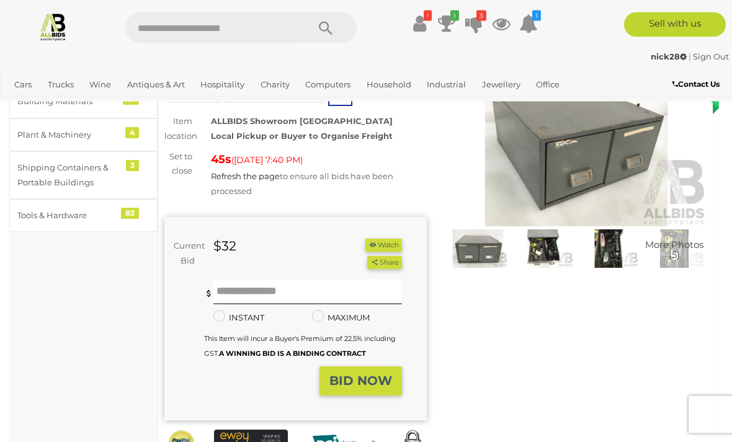
scroll to position [102, 0]
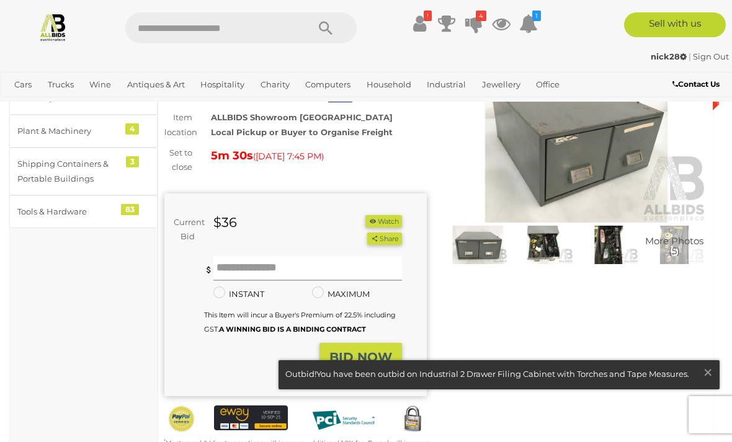
click at [308, 269] on input "text" at bounding box center [307, 268] width 188 height 25
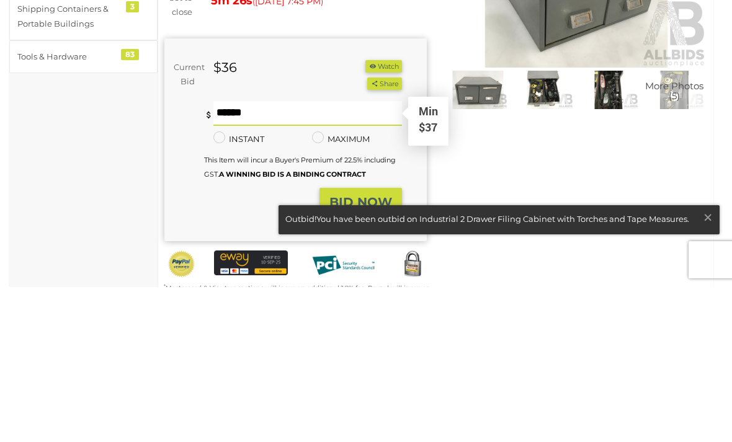
type input "*"
type input "**"
click at [384, 350] on strong "BID NOW" at bounding box center [360, 357] width 63 height 15
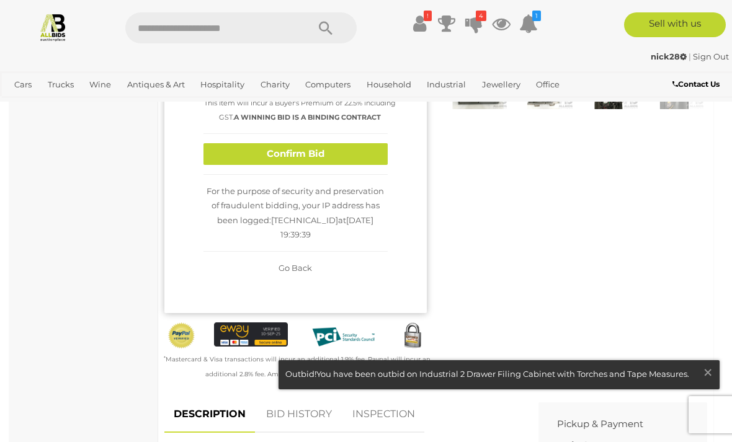
click at [351, 165] on button "Confirm Bid" at bounding box center [295, 154] width 184 height 22
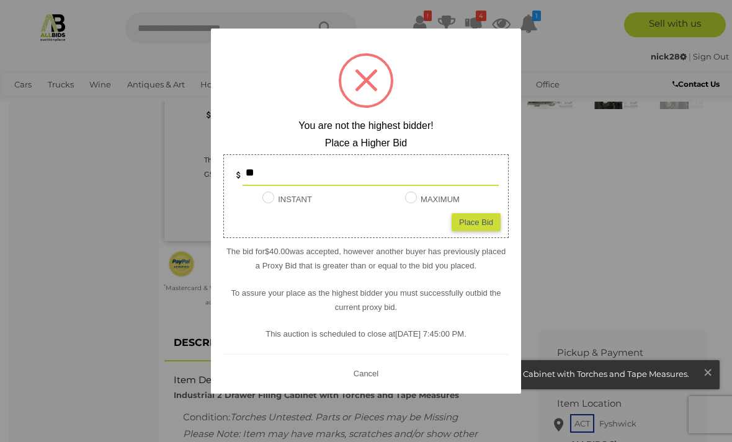
click at [541, 232] on div at bounding box center [366, 221] width 732 height 442
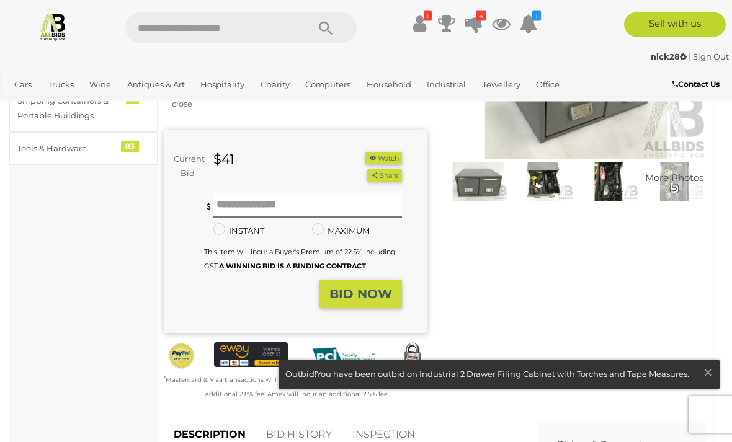
scroll to position [166, 0]
click at [302, 204] on input "text" at bounding box center [307, 205] width 188 height 25
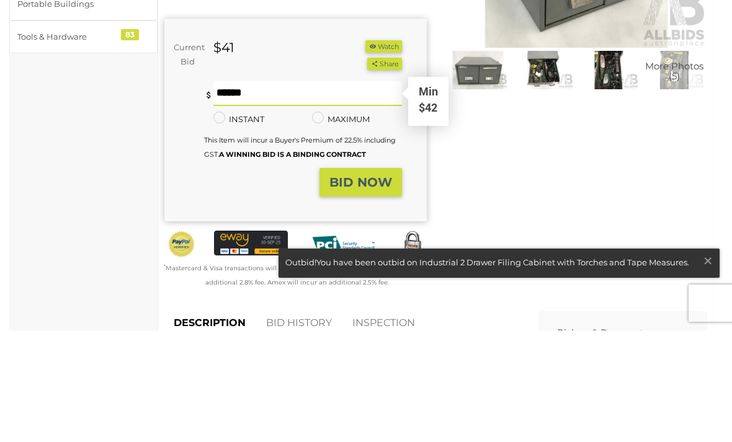
type input "**"
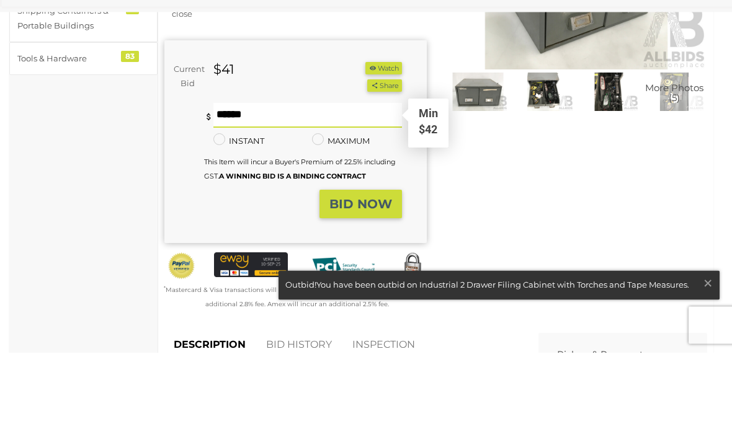
click at [379, 286] on strong "BID NOW" at bounding box center [360, 293] width 63 height 15
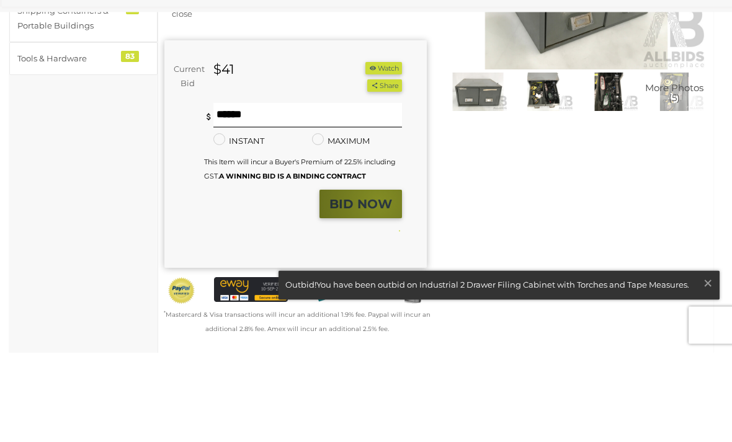
scroll to position [255, 0]
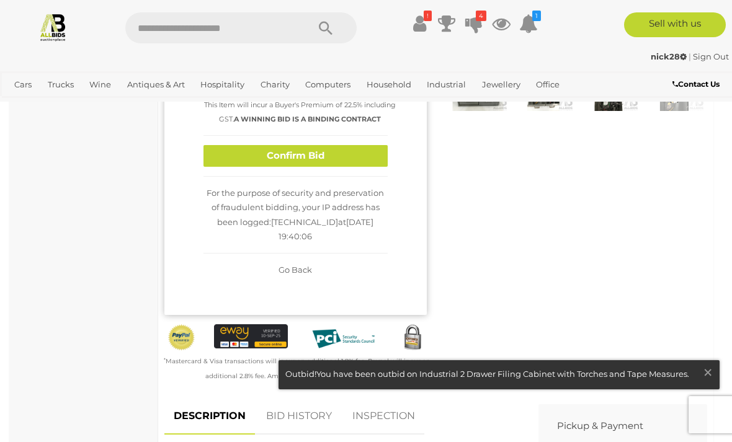
click at [348, 163] on button "Confirm Bid" at bounding box center [295, 156] width 184 height 22
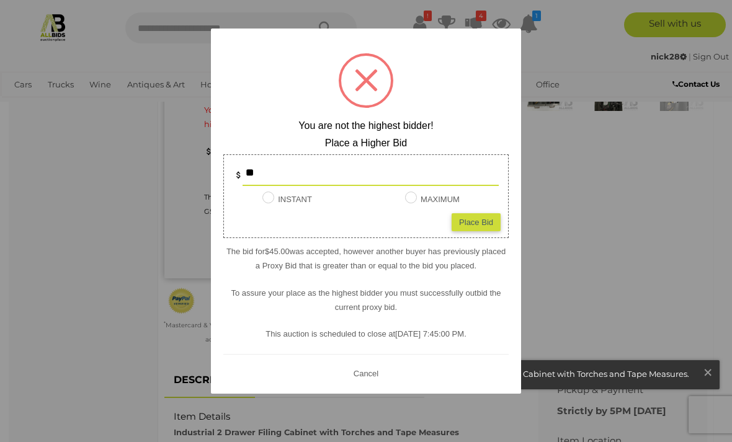
click at [557, 219] on div at bounding box center [366, 221] width 732 height 442
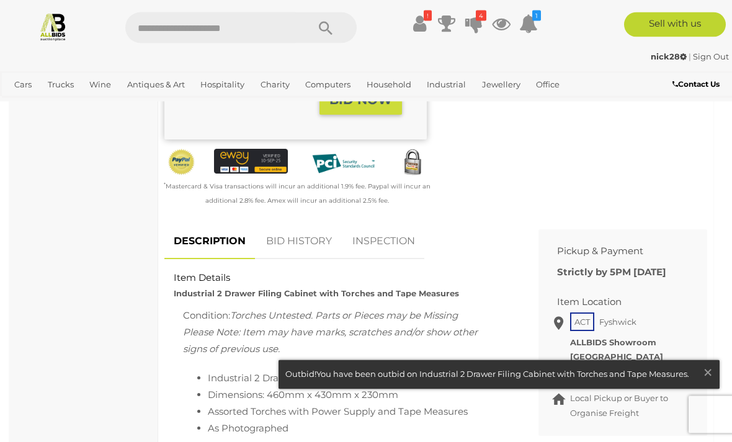
scroll to position [409, 0]
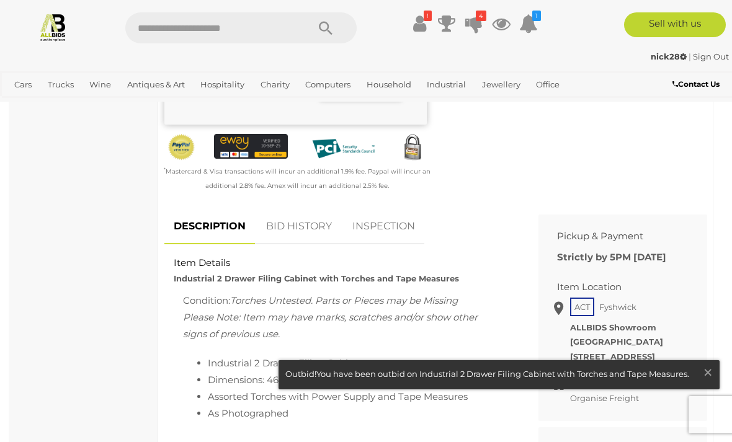
click at [304, 216] on link "BID HISTORY" at bounding box center [299, 226] width 84 height 37
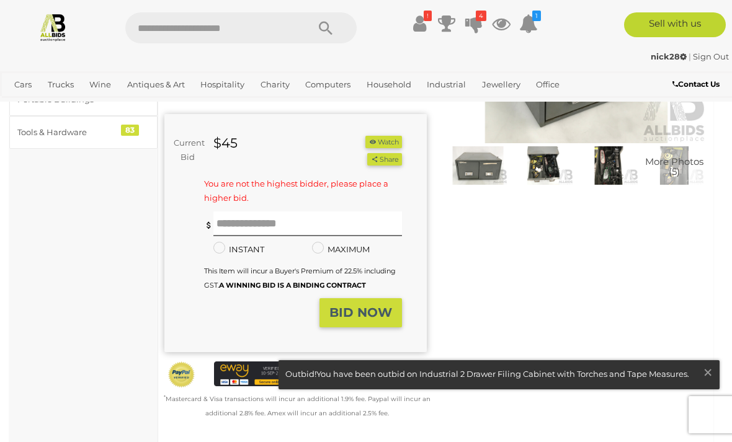
scroll to position [180, 0]
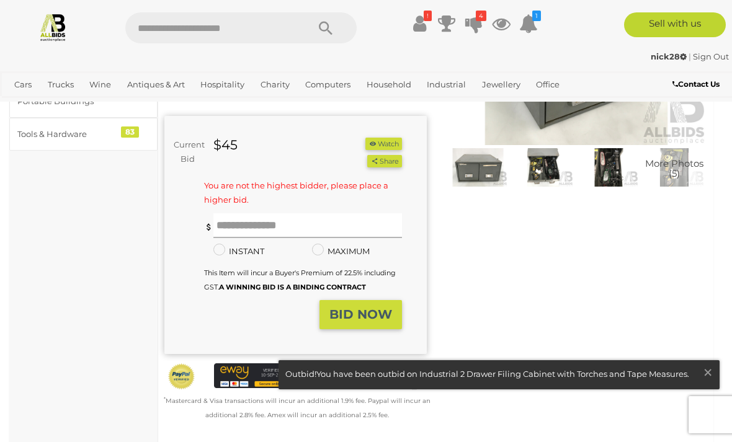
click at [325, 222] on input "text" at bounding box center [307, 225] width 188 height 25
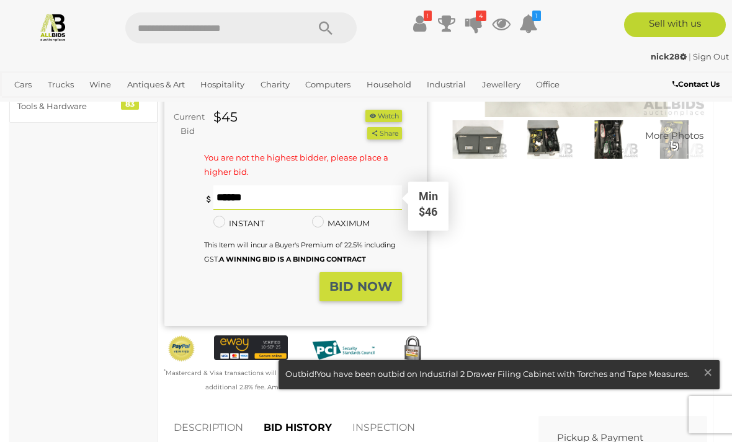
scroll to position [207, 0]
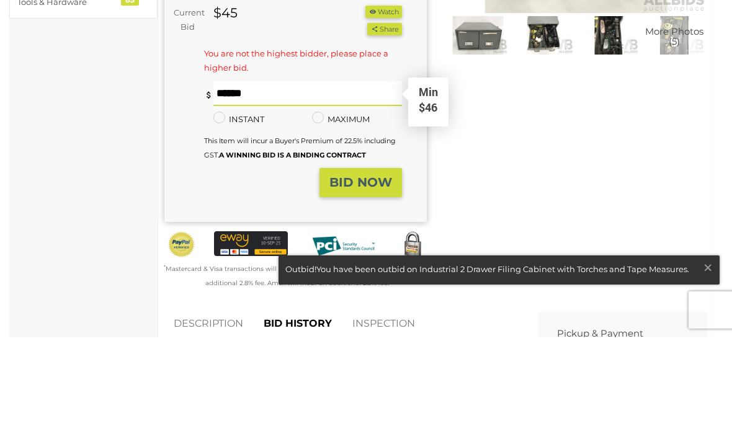
type input "**"
click at [378, 280] on strong "BID NOW" at bounding box center [360, 287] width 63 height 15
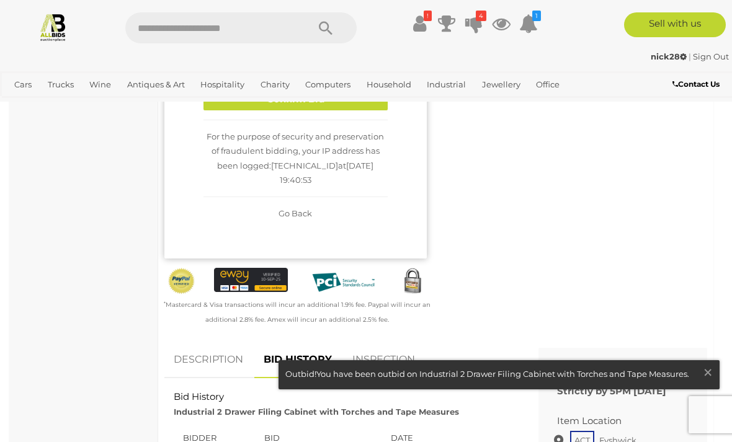
click at [349, 110] on button "Confirm Bid" at bounding box center [295, 100] width 184 height 22
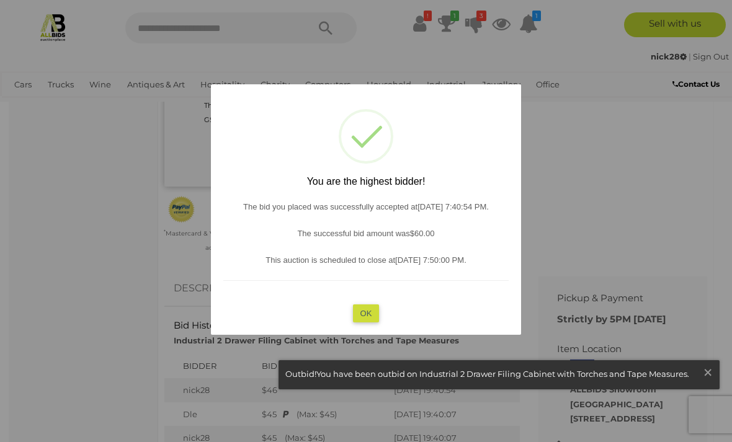
click at [372, 313] on button "OK" at bounding box center [366, 313] width 27 height 18
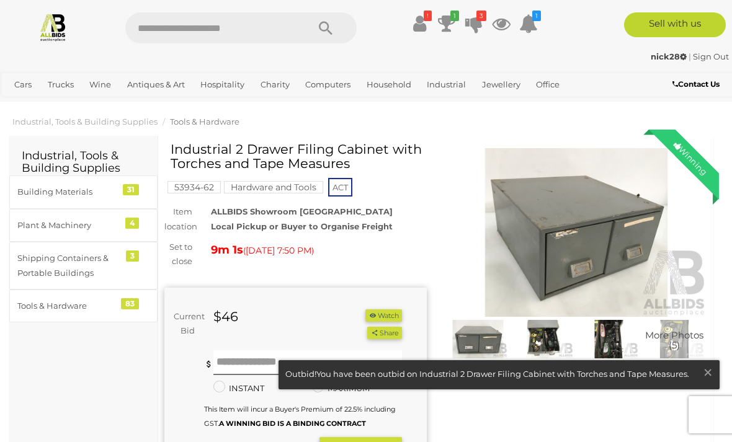
scroll to position [0, 0]
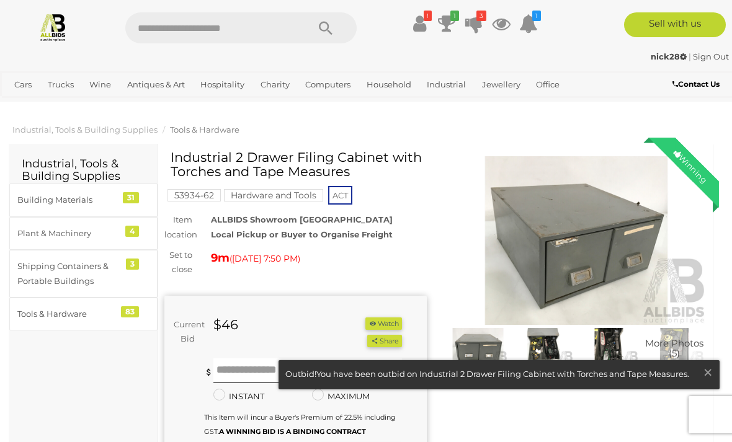
click at [481, 20] on icon "3" at bounding box center [481, 16] width 10 height 11
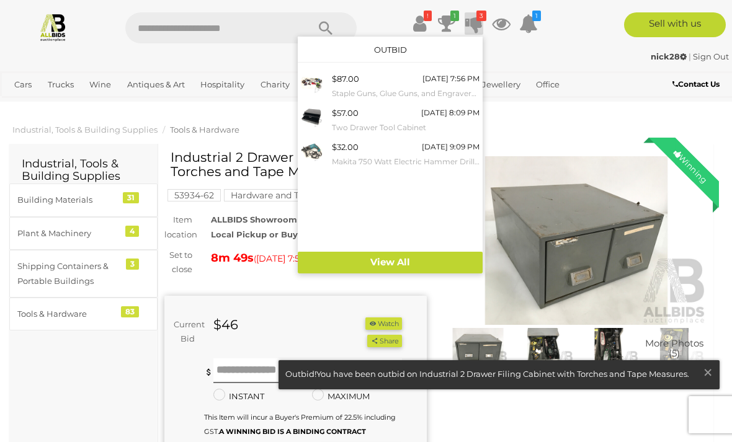
click at [430, 92] on small "Staple Guns, Glue Guns, and Engravers - Lot of 14" at bounding box center [406, 94] width 148 height 14
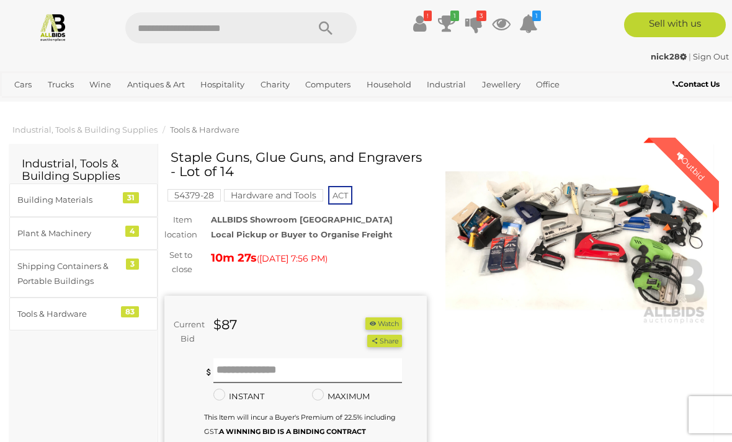
click at [451, 16] on icon "1" at bounding box center [454, 16] width 9 height 11
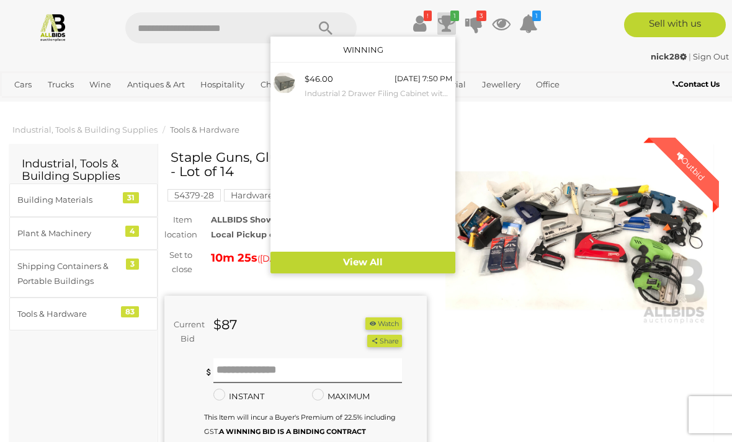
click at [392, 86] on div "$46.00 [DATE] 7:50 PM Industrial 2 Drawer Filing Cabinet with Torches and Tape …" at bounding box center [378, 86] width 148 height 28
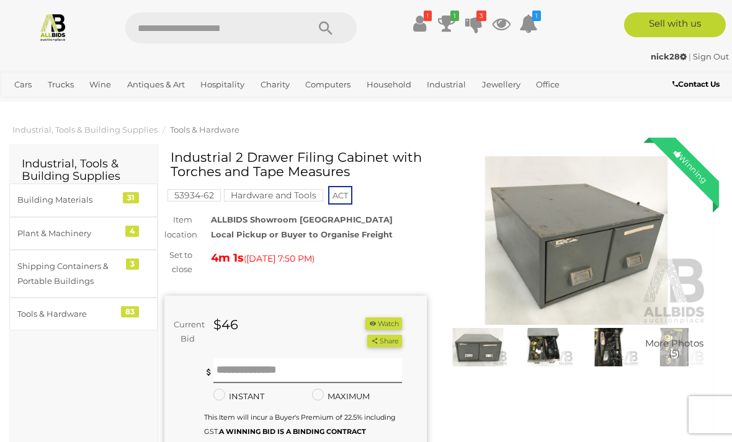
click at [479, 24] on icon at bounding box center [473, 23] width 17 height 22
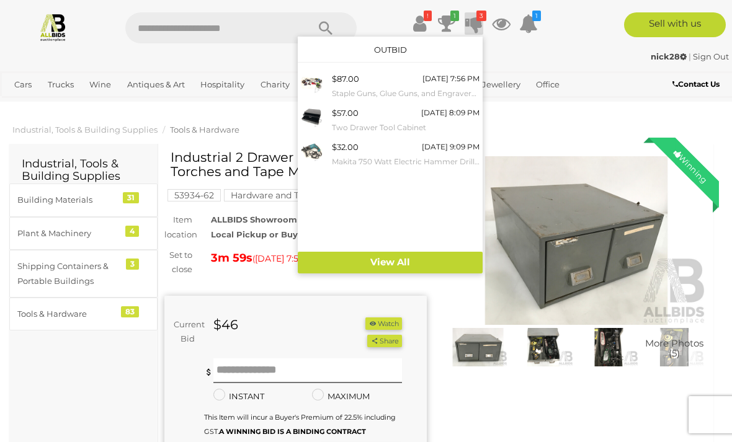
click at [414, 89] on small "Staple Guns, Glue Guns, and Engravers - Lot of 14" at bounding box center [406, 94] width 148 height 14
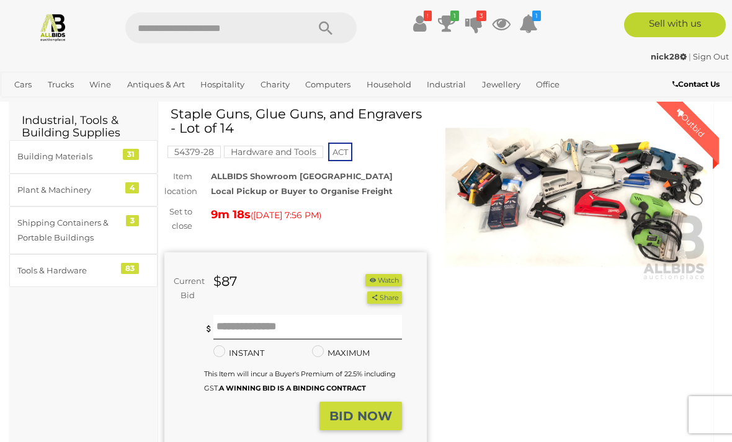
scroll to position [41, 0]
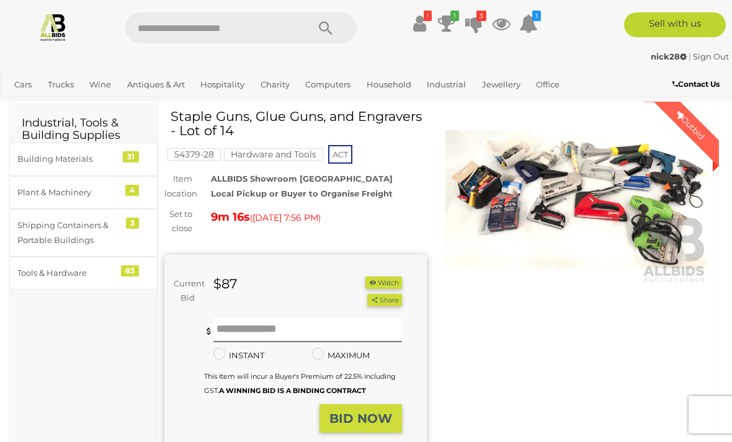
click at [449, 27] on icon at bounding box center [446, 23] width 17 height 22
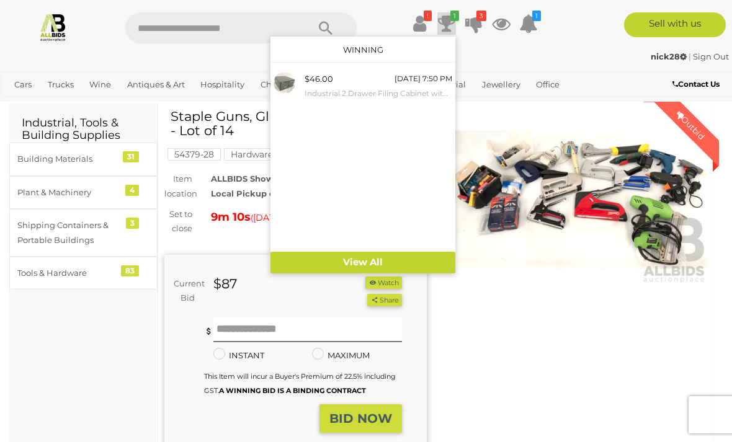
click at [417, 87] on small "Industrial 2 Drawer Filing Cabinet with Torches and Tape Measures" at bounding box center [378, 94] width 148 height 14
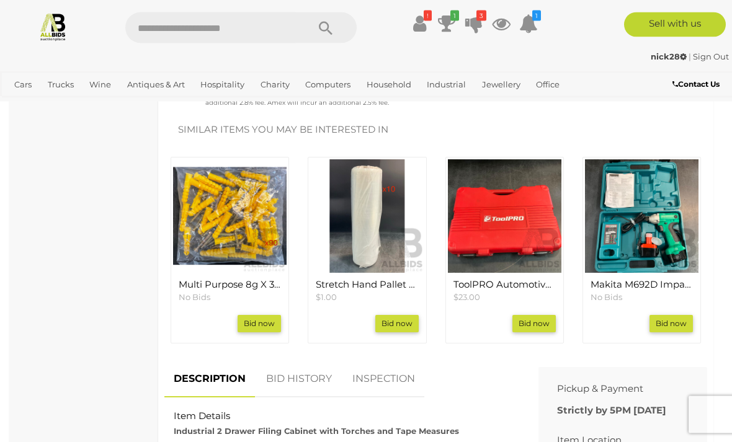
scroll to position [432, 0]
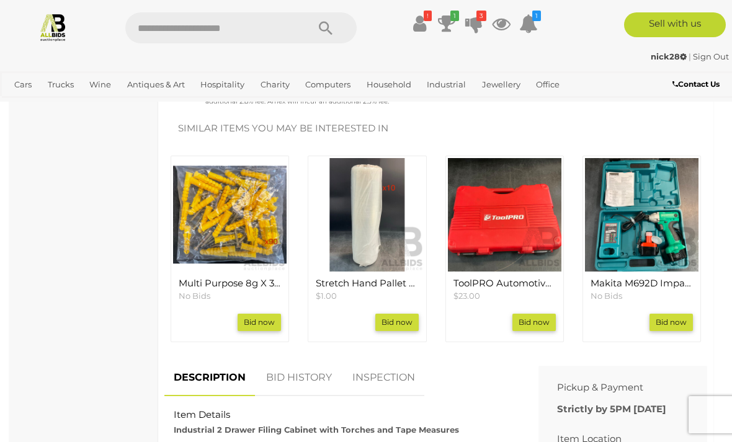
click at [544, 224] on img at bounding box center [504, 214] width 113 height 113
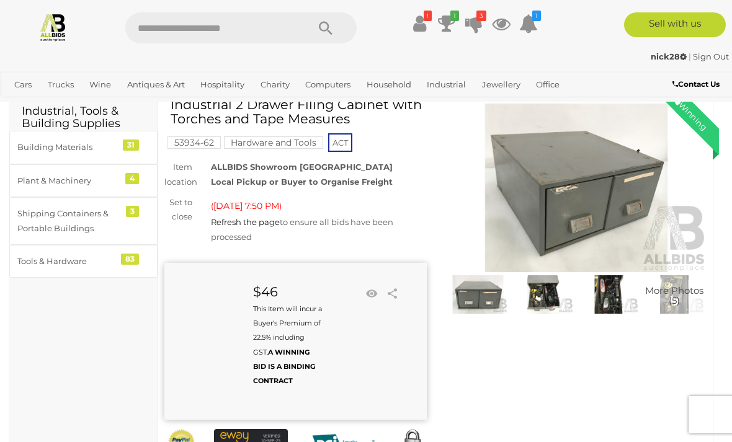
scroll to position [0, 0]
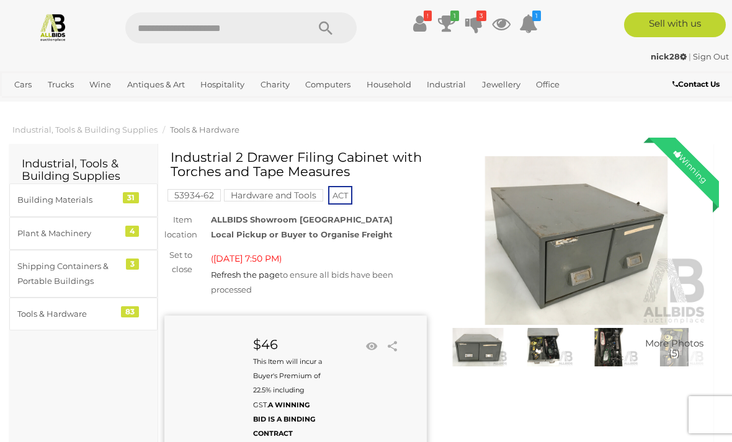
click at [482, 23] on link "3" at bounding box center [473, 23] width 19 height 22
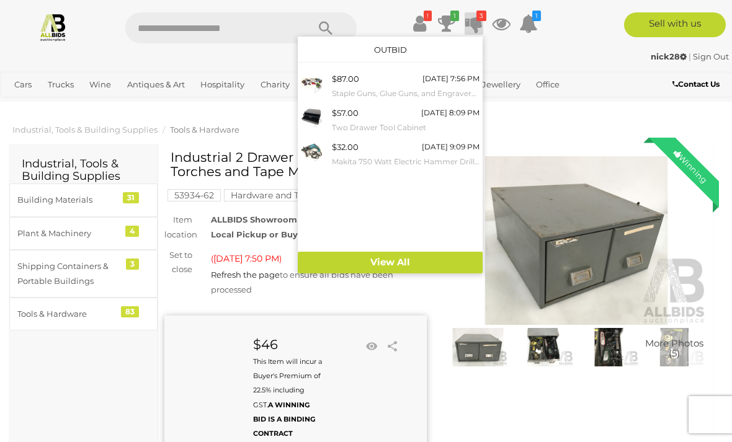
click at [426, 93] on small "Staple Guns, Glue Guns, and Engravers - Lot of 14" at bounding box center [406, 94] width 148 height 14
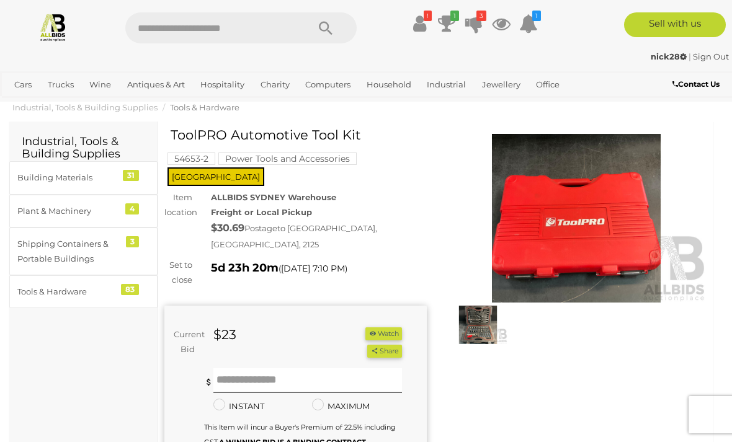
scroll to position [25, 0]
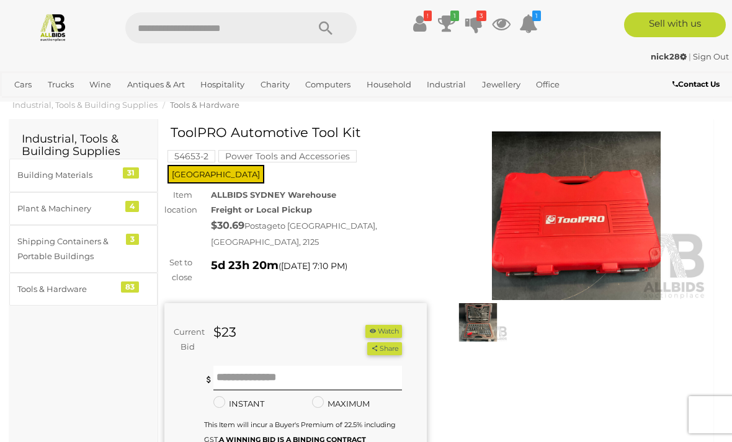
click at [605, 236] on img at bounding box center [576, 215] width 262 height 169
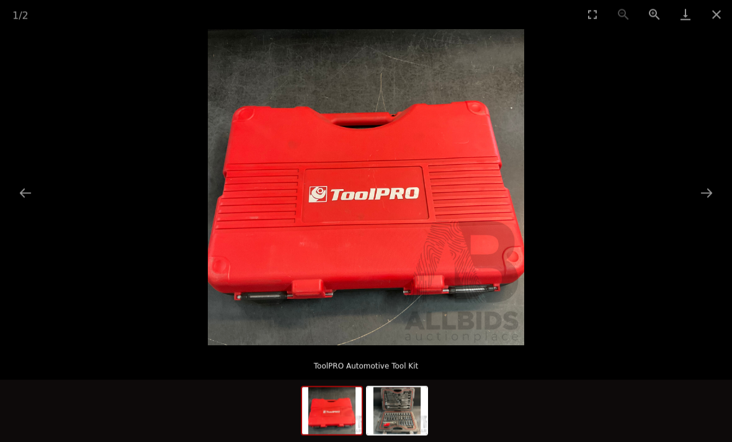
scroll to position [121, 0]
click at [418, 435] on img at bounding box center [397, 410] width 60 height 47
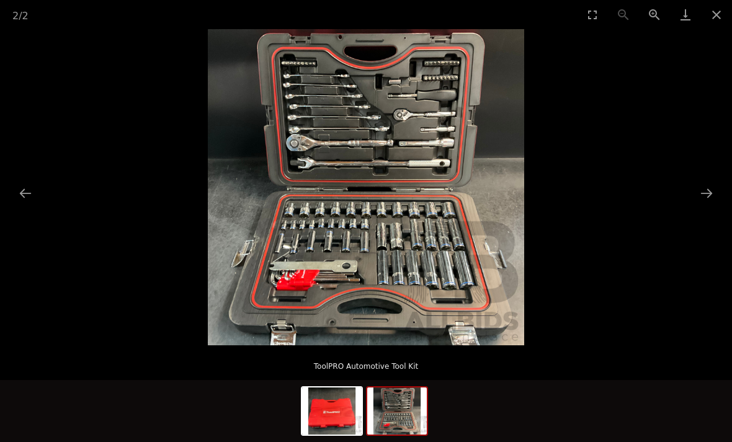
click at [712, 26] on button "Close gallery" at bounding box center [716, 14] width 31 height 29
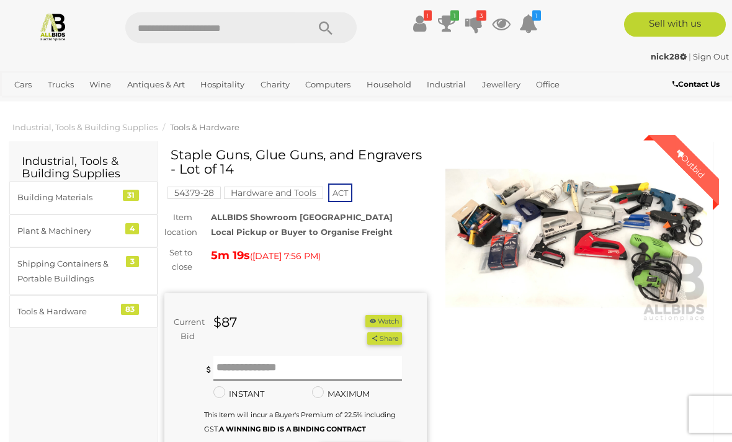
scroll to position [2, 0]
click at [275, 363] on input "text" at bounding box center [307, 368] width 188 height 25
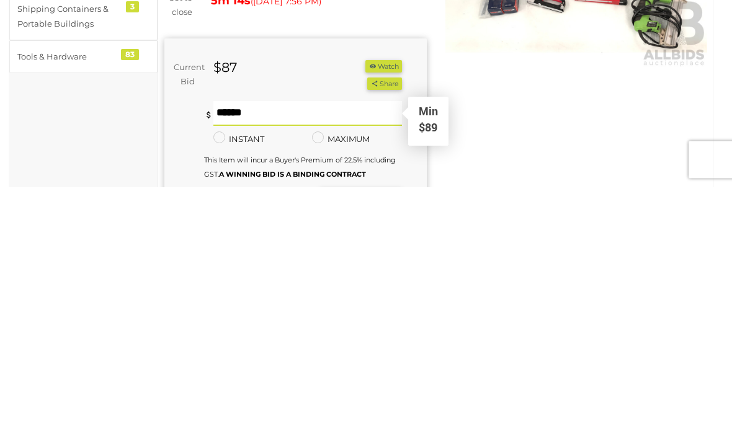
type input "**"
click at [383, 333] on button "Share" at bounding box center [384, 339] width 34 height 13
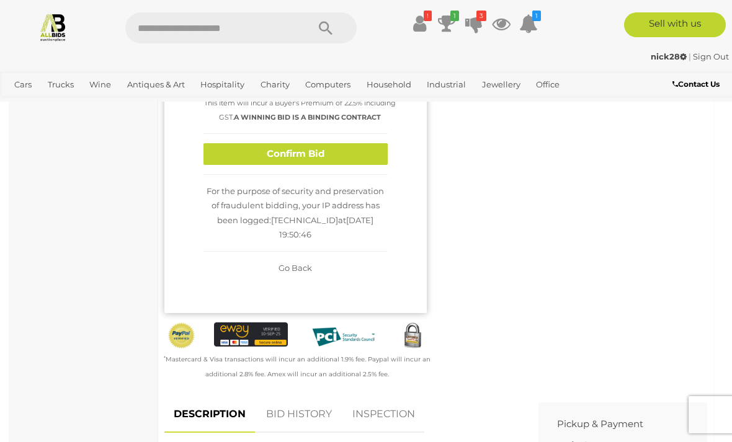
click at [353, 164] on button "Confirm Bid" at bounding box center [295, 154] width 184 height 22
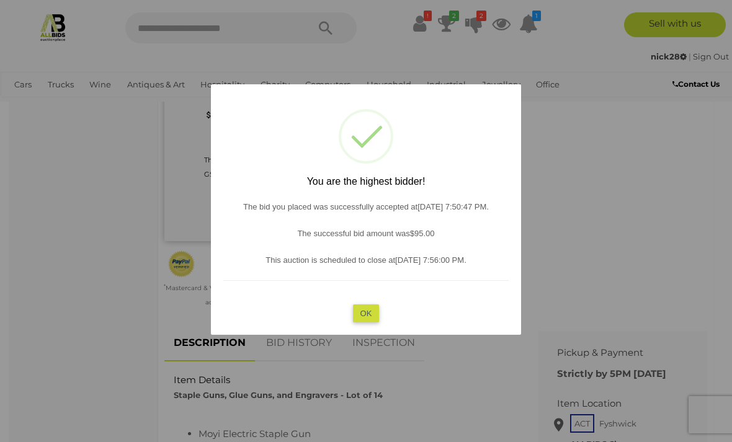
click at [375, 322] on button "OK" at bounding box center [366, 313] width 27 height 18
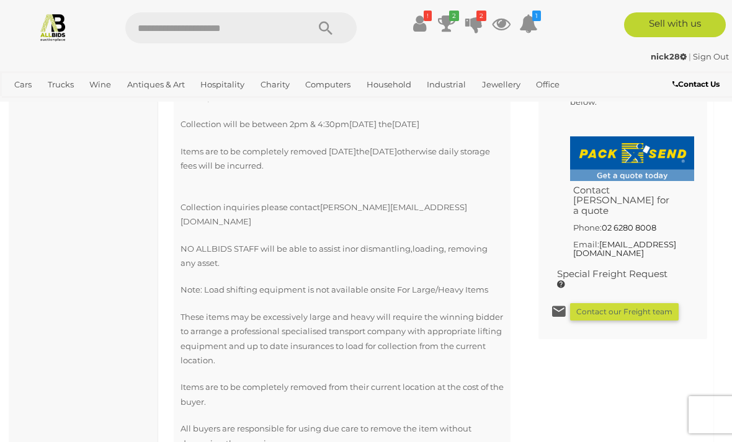
scroll to position [938, 0]
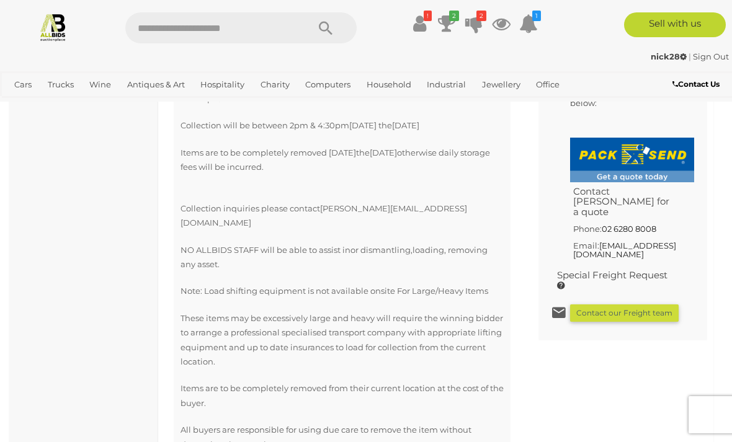
click at [454, 21] on icon at bounding box center [446, 23] width 17 height 22
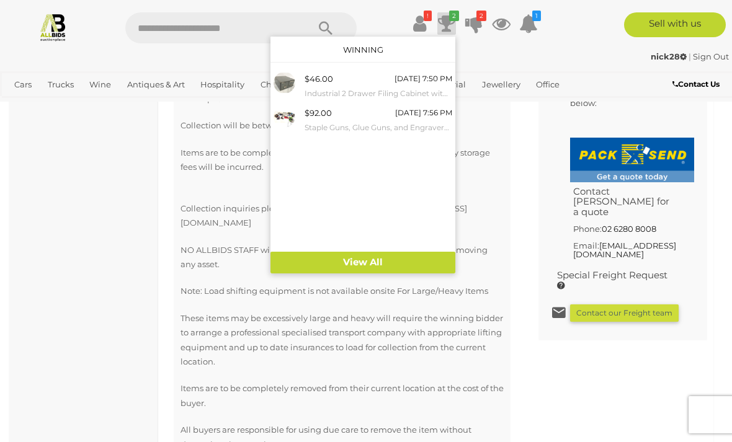
click at [480, 20] on icon "2" at bounding box center [481, 16] width 10 height 11
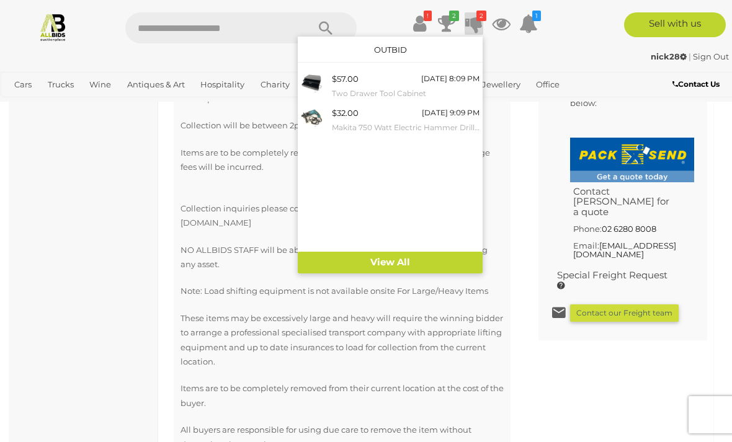
click at [410, 88] on small "Two Drawer Tool Cabinet" at bounding box center [406, 94] width 148 height 14
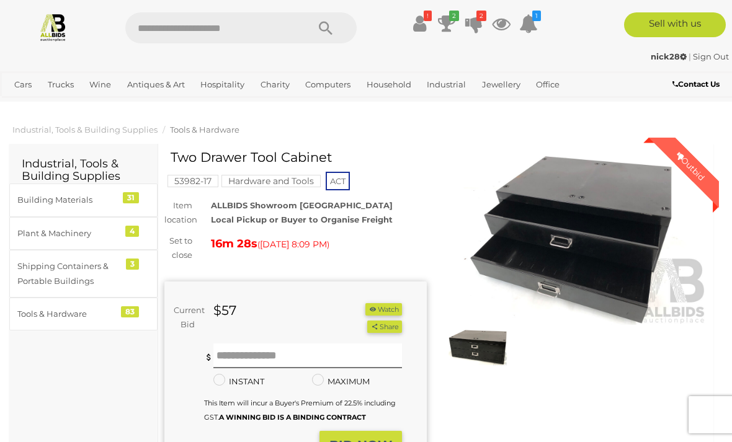
click at [478, 23] on icon at bounding box center [473, 23] width 17 height 22
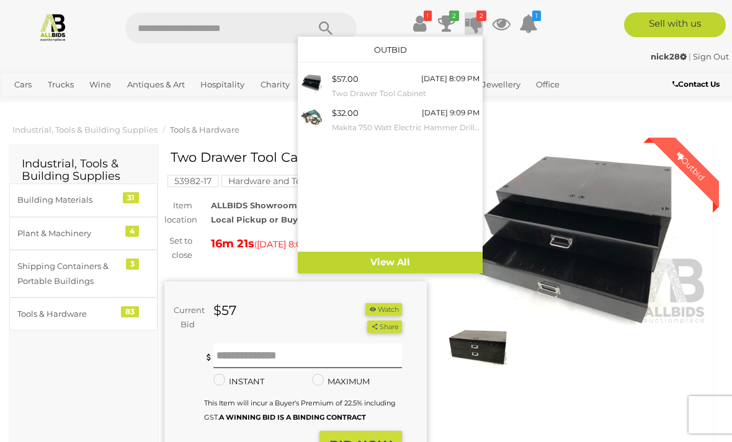
click at [422, 122] on small "Makita 750 Watt Electric Hammer Drill(HR2230)" at bounding box center [406, 128] width 148 height 14
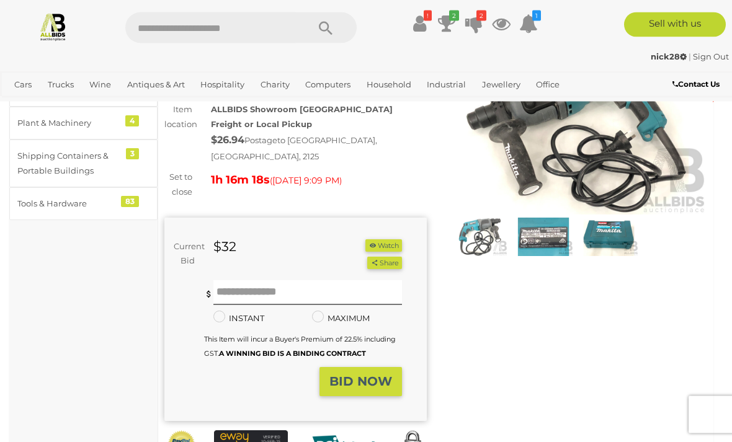
scroll to position [110, 0]
click at [356, 286] on input "text" at bounding box center [307, 292] width 188 height 25
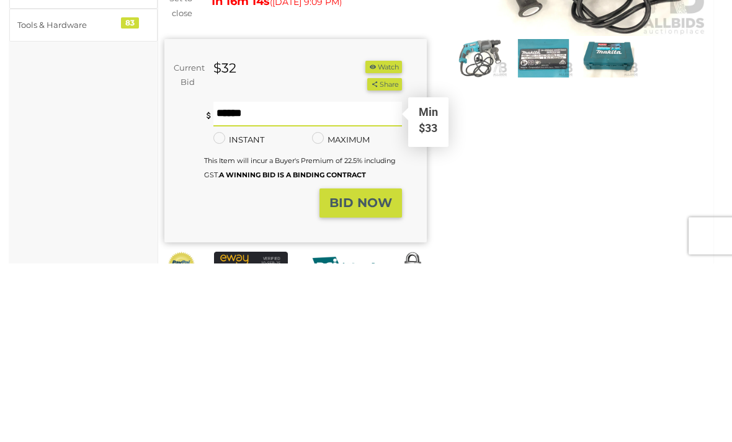
click at [485, 178] on div "Winning Outbid Warranty Charity" at bounding box center [435, 272] width 561 height 464
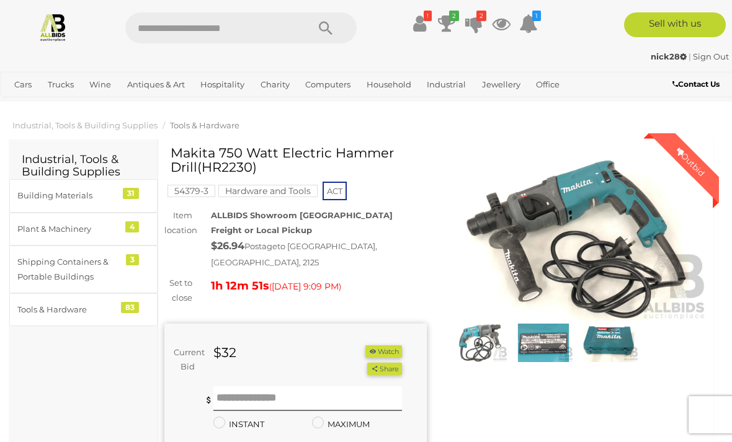
scroll to position [0, 0]
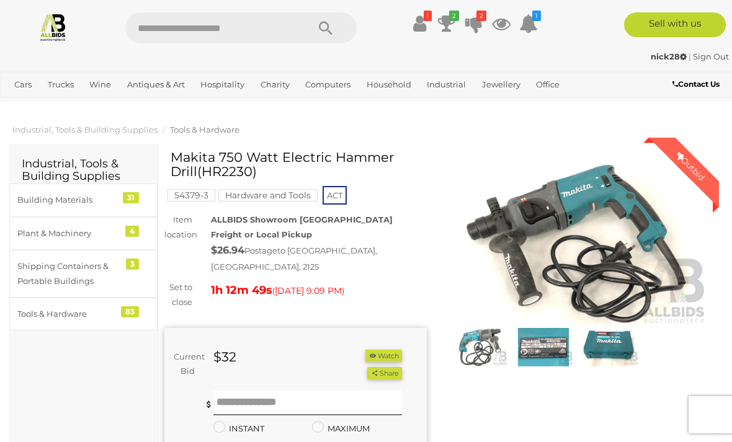
click at [451, 24] on icon at bounding box center [446, 23] width 17 height 22
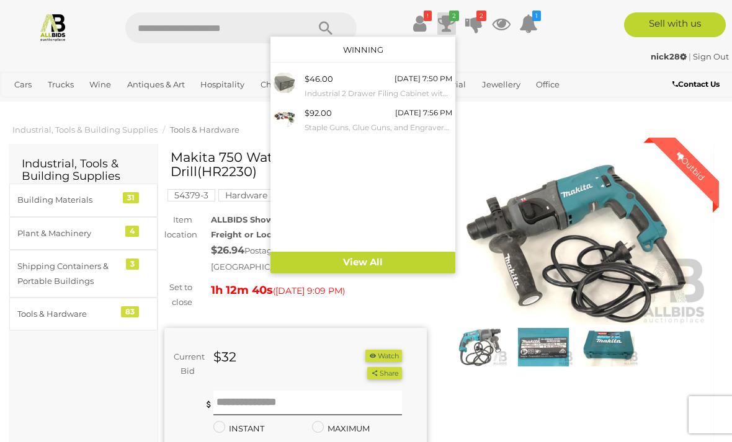
click at [383, 121] on small "Staple Guns, Glue Guns, and Engravers - Lot of 14" at bounding box center [378, 128] width 148 height 14
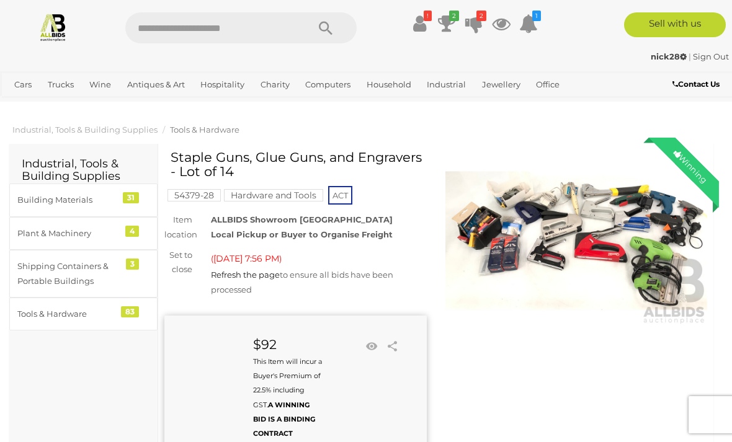
click at [476, 24] on icon at bounding box center [473, 23] width 17 height 22
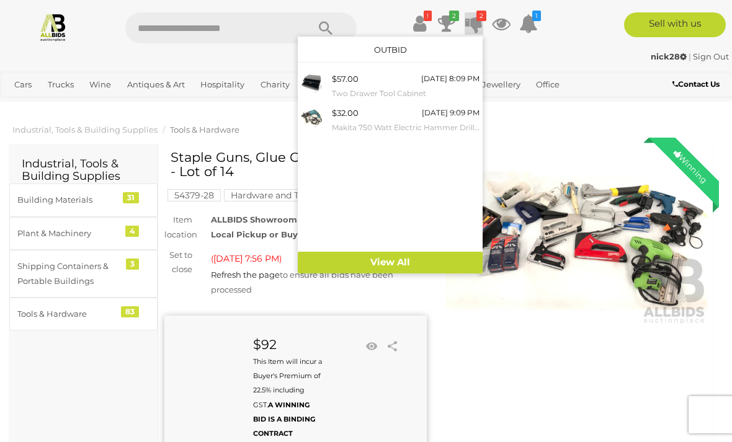
click at [411, 115] on div "$32.00 Today 9:09 PM Makita 750 Watt Electric Hammer Drill(HR2230)" at bounding box center [406, 120] width 148 height 28
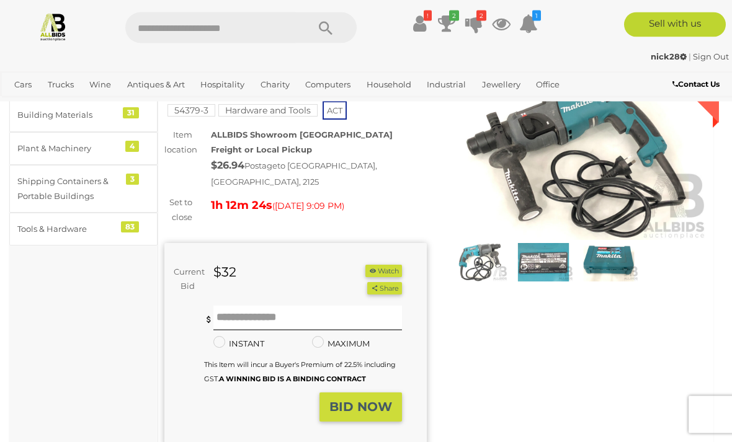
scroll to position [85, 0]
click at [272, 318] on input "text" at bounding box center [307, 318] width 188 height 25
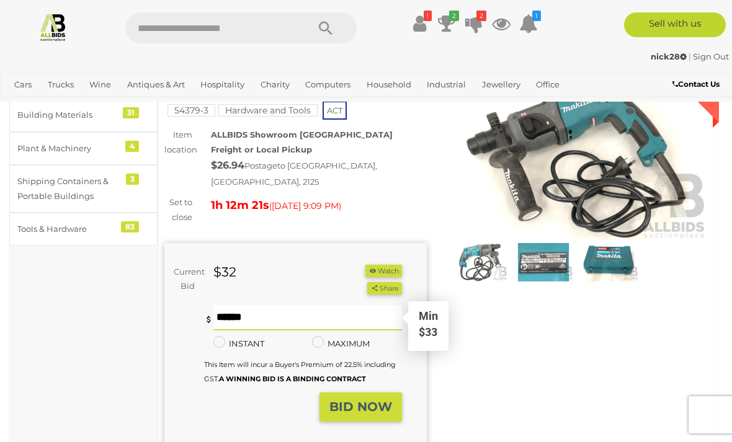
scroll to position [84, 0]
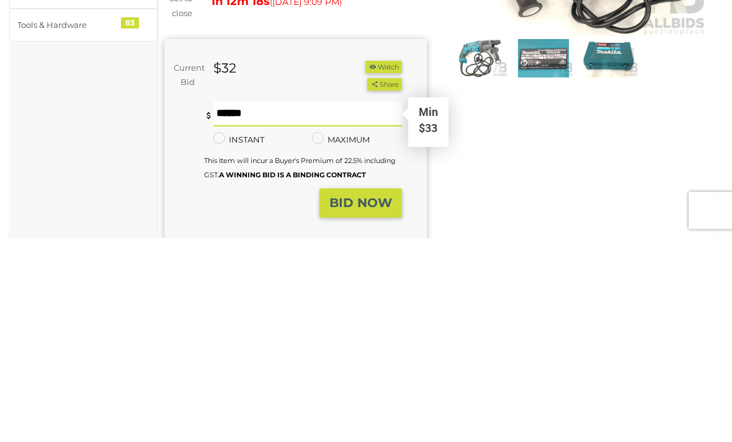
type input "**"
click at [391, 400] on strong "BID NOW" at bounding box center [360, 407] width 63 height 15
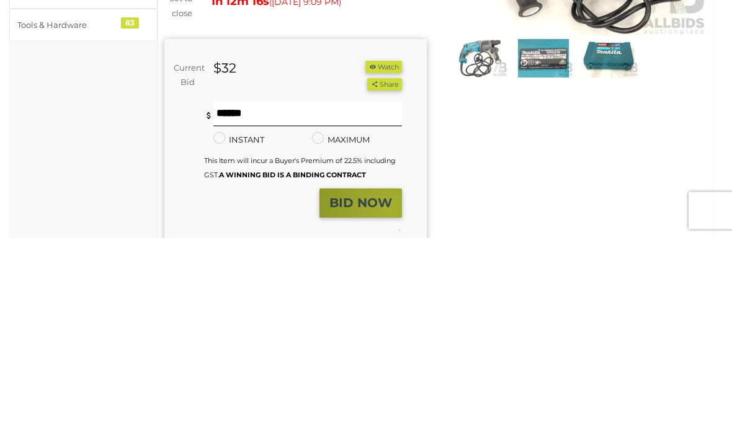
scroll to position [289, 0]
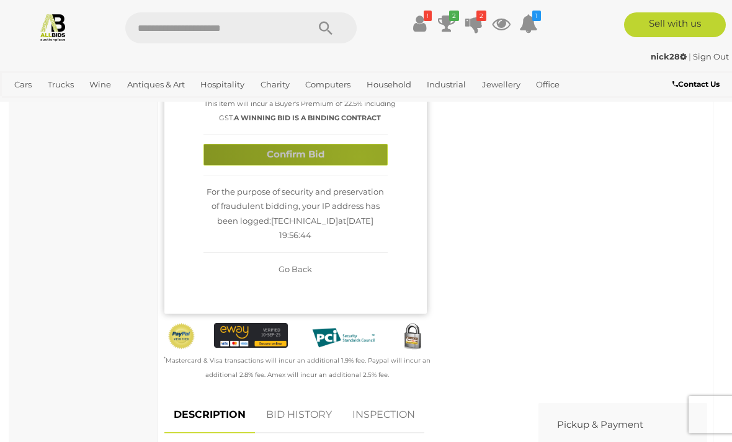
click at [360, 166] on button "Confirm Bid" at bounding box center [295, 155] width 184 height 22
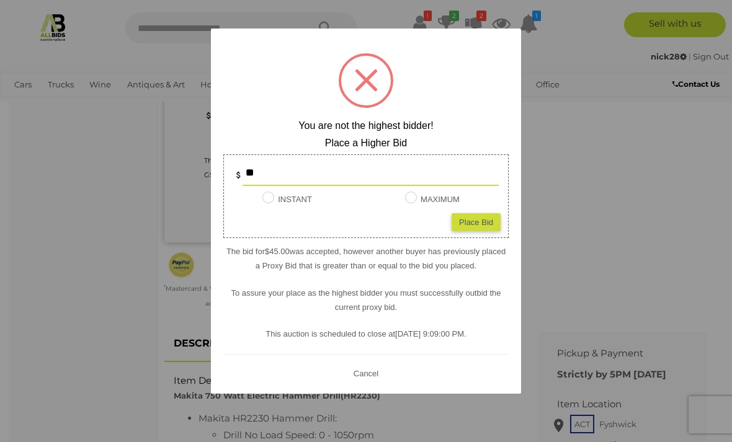
click at [379, 381] on button "Cancel" at bounding box center [366, 372] width 32 height 15
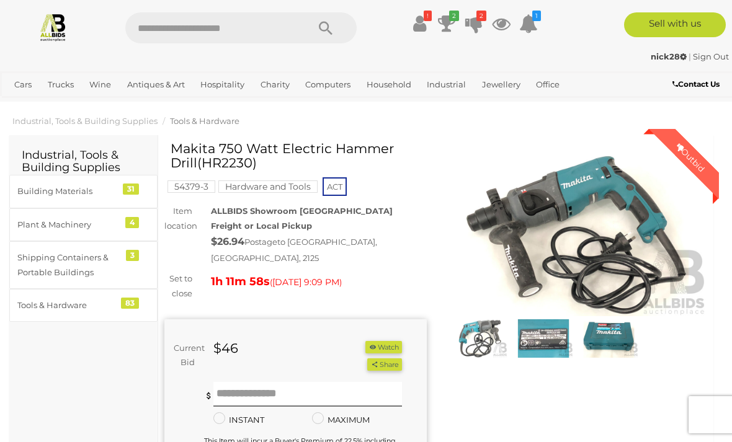
scroll to position [10, 0]
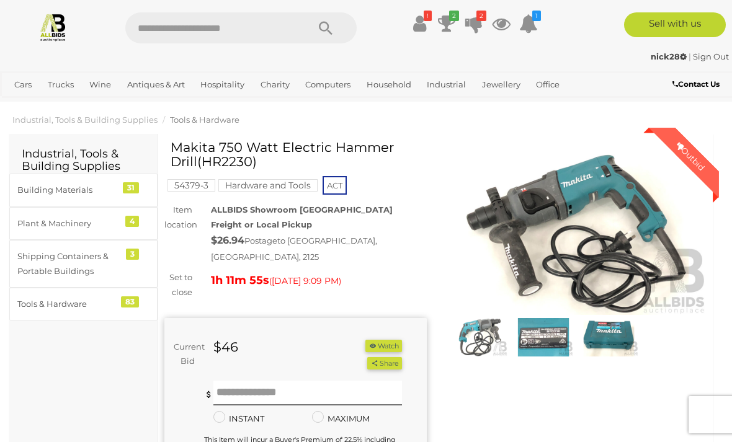
click at [476, 20] on icon at bounding box center [473, 23] width 17 height 22
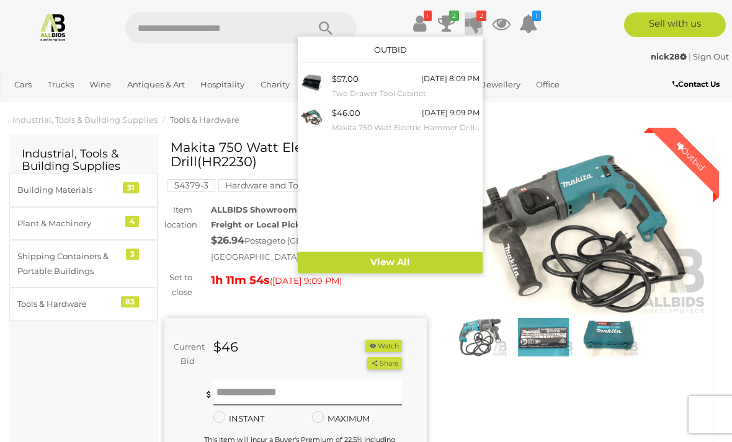
click at [429, 126] on small "Makita 750 Watt Electric Hammer Drill(HR2230)" at bounding box center [406, 128] width 148 height 14
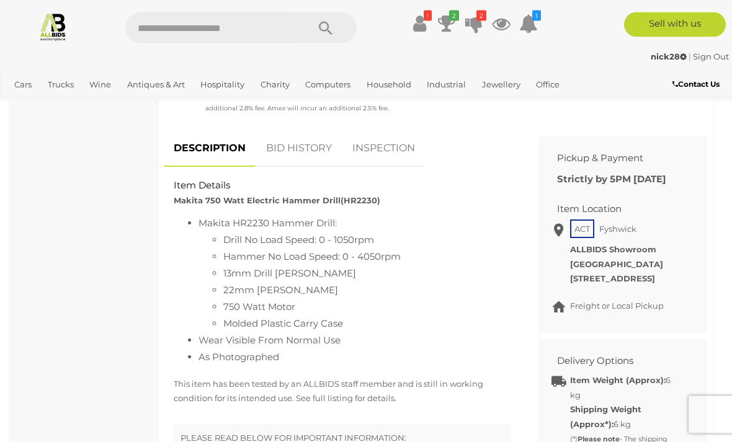
scroll to position [484, 0]
click at [308, 146] on link "BID HISTORY" at bounding box center [299, 148] width 84 height 37
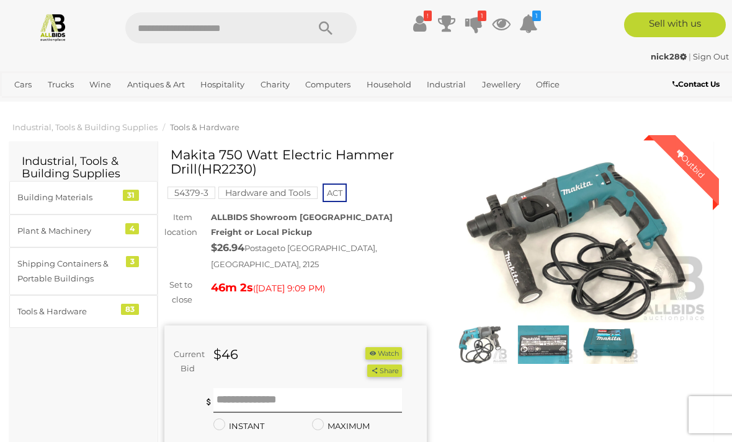
scroll to position [0, 0]
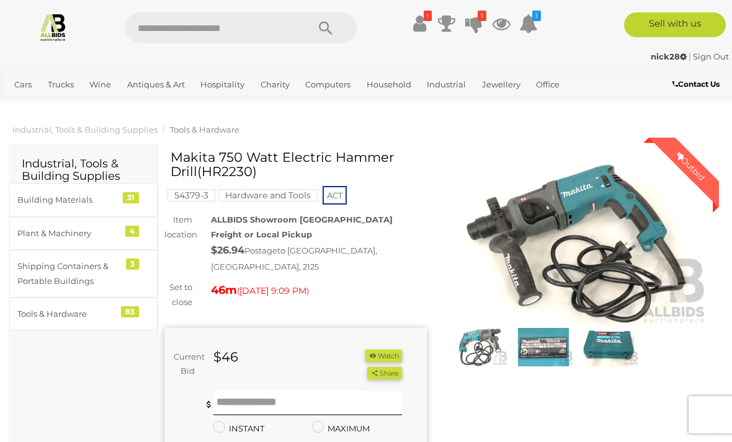
click at [482, 27] on link "1" at bounding box center [473, 23] width 19 height 22
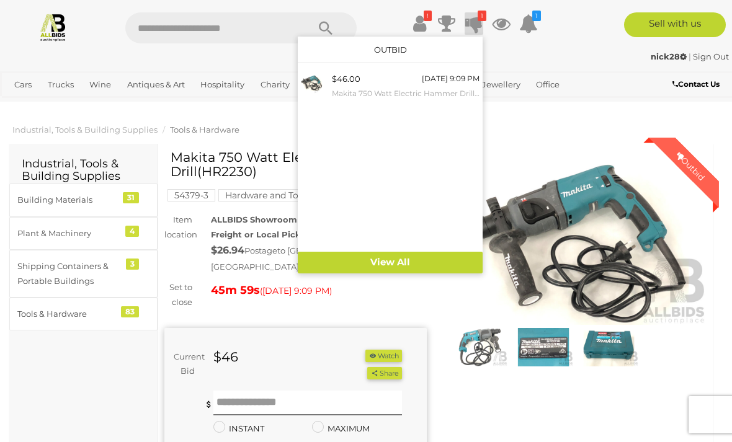
click at [443, 92] on small "Makita 750 Watt Electric Hammer Drill(HR2230)" at bounding box center [406, 94] width 148 height 14
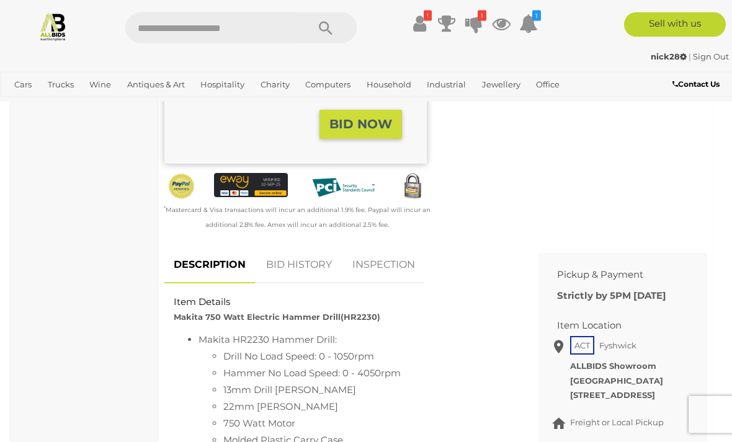
scroll to position [369, 0]
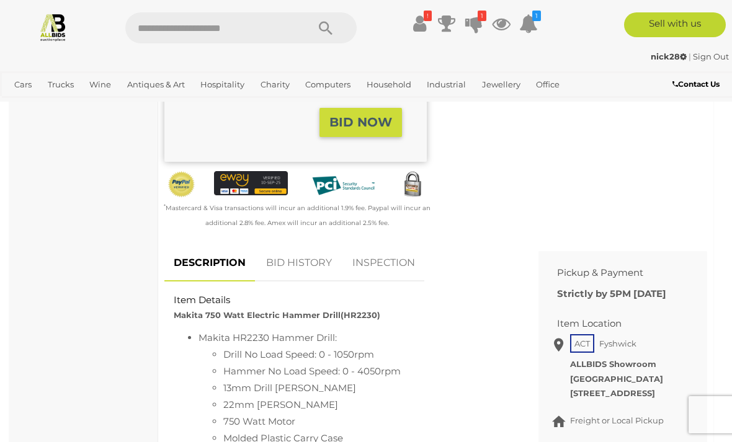
click at [314, 263] on link "BID HISTORY" at bounding box center [299, 263] width 84 height 37
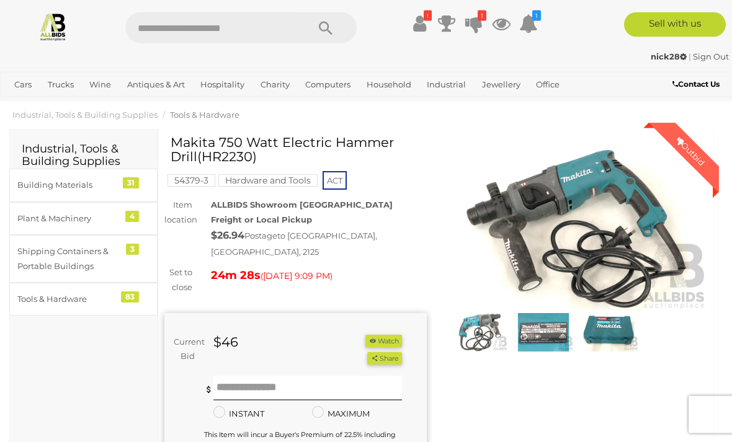
scroll to position [0, 0]
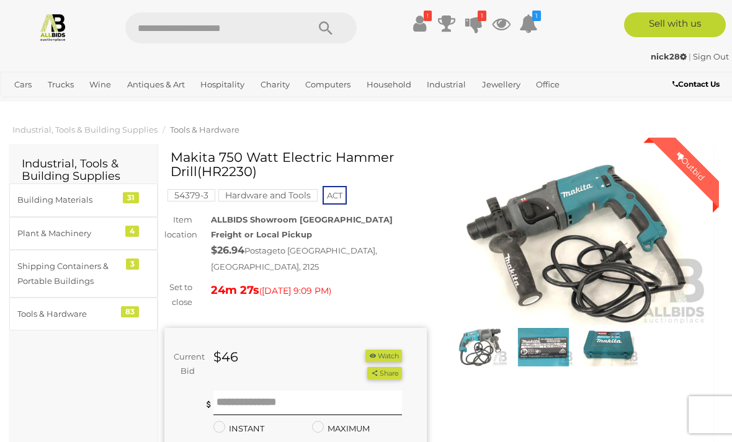
click at [481, 21] on icon at bounding box center [473, 23] width 17 height 22
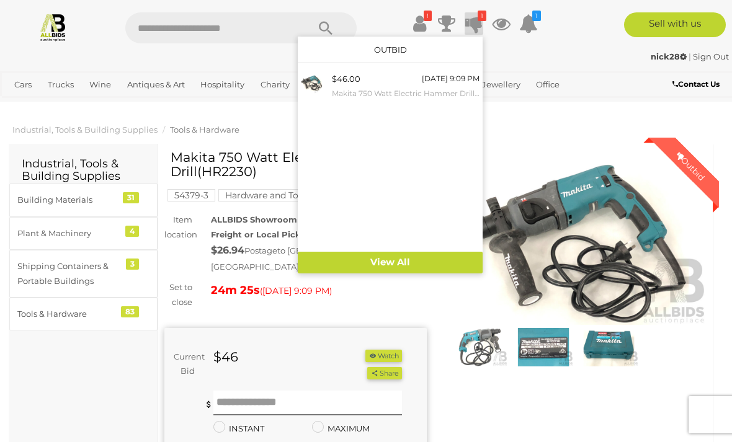
click at [532, 127] on div at bounding box center [366, 221] width 732 height 442
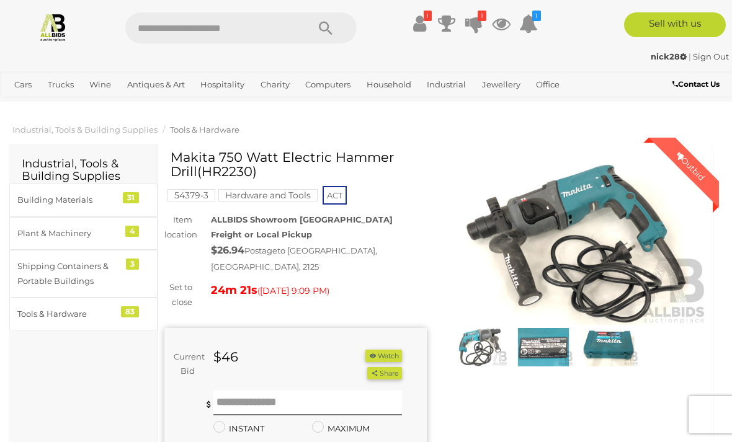
click at [0, 0] on link "White Goods" at bounding box center [0, 0] width 0 height 0
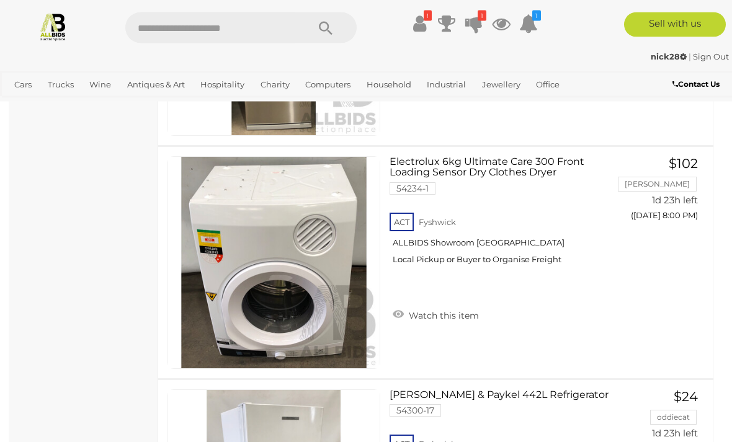
scroll to position [2203, 0]
click at [339, 307] on img at bounding box center [273, 262] width 211 height 211
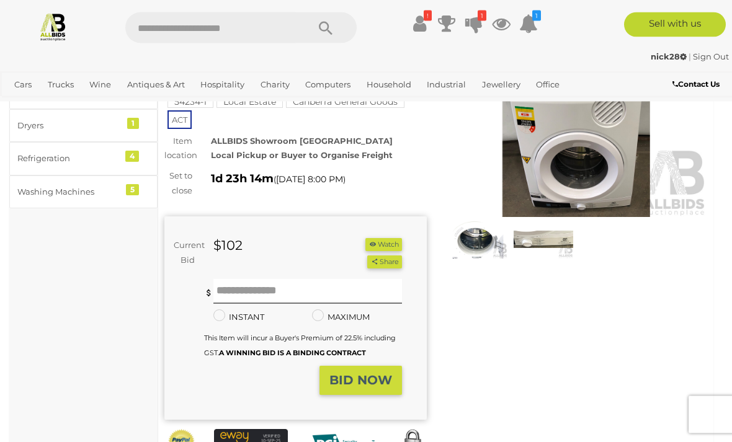
scroll to position [108, 0]
click at [561, 177] on img at bounding box center [576, 132] width 262 height 169
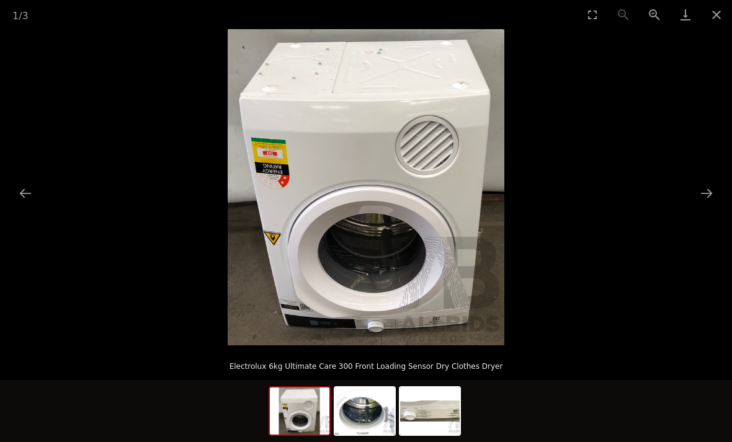
click at [712, 201] on button "Next slide" at bounding box center [706, 193] width 26 height 24
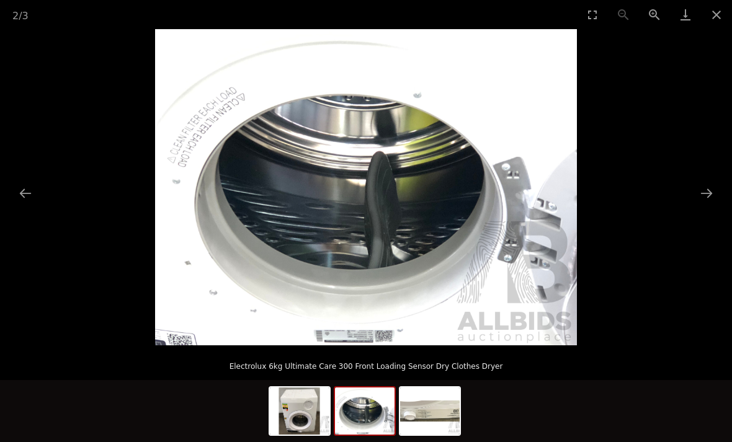
click at [717, 200] on button "Next slide" at bounding box center [706, 193] width 26 height 24
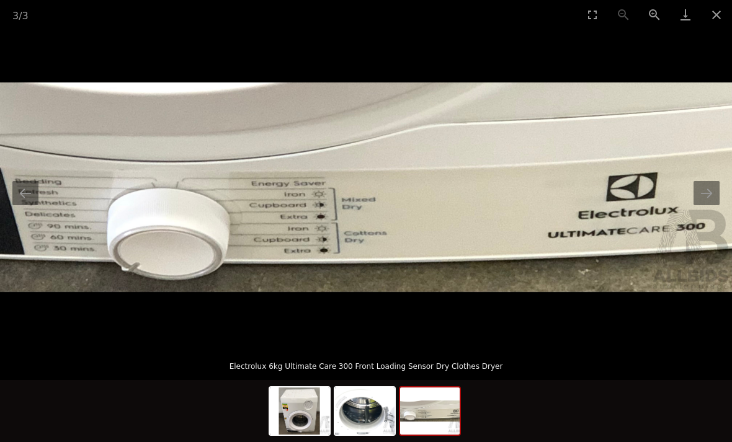
click at [713, 192] on button "Next slide" at bounding box center [706, 193] width 26 height 24
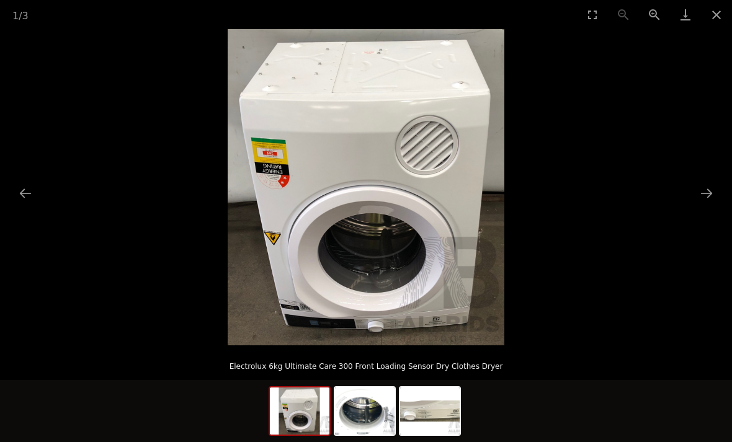
click at [717, 20] on button "Close gallery" at bounding box center [716, 14] width 31 height 29
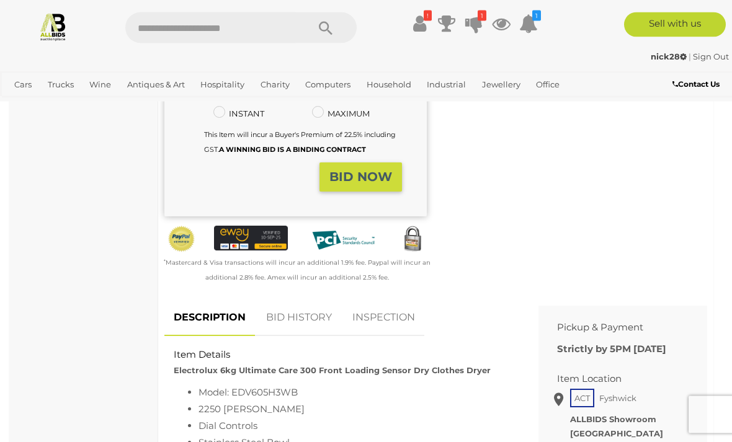
scroll to position [311, 0]
click at [314, 316] on link "BID HISTORY" at bounding box center [299, 317] width 84 height 37
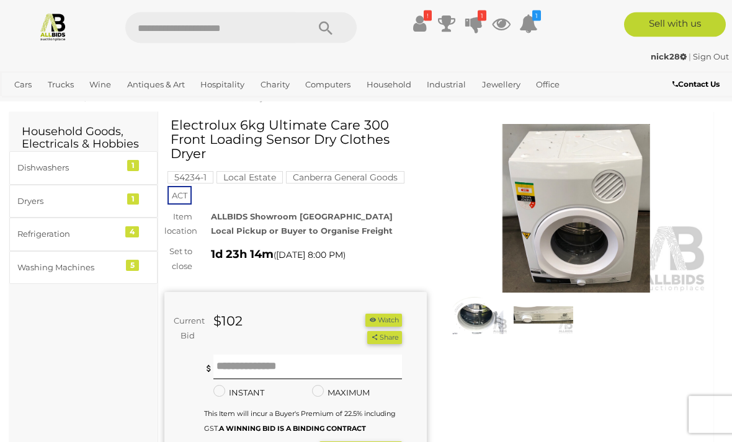
scroll to position [0, 0]
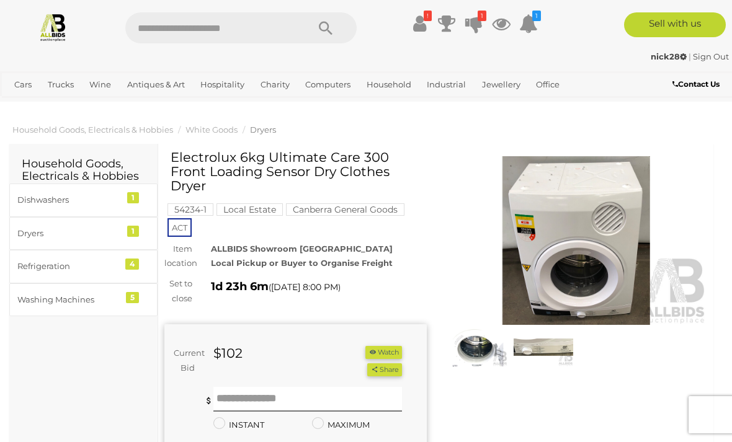
click at [481, 29] on icon at bounding box center [473, 23] width 17 height 22
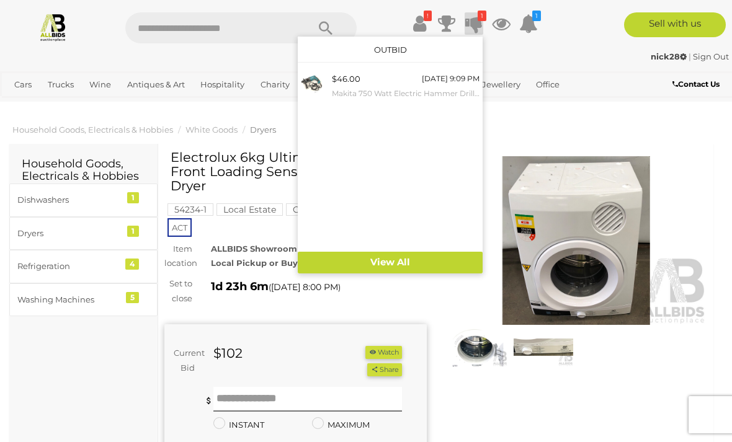
click at [429, 91] on small "Makita 750 Watt Electric Hammer Drill(HR2230)" at bounding box center [406, 94] width 148 height 14
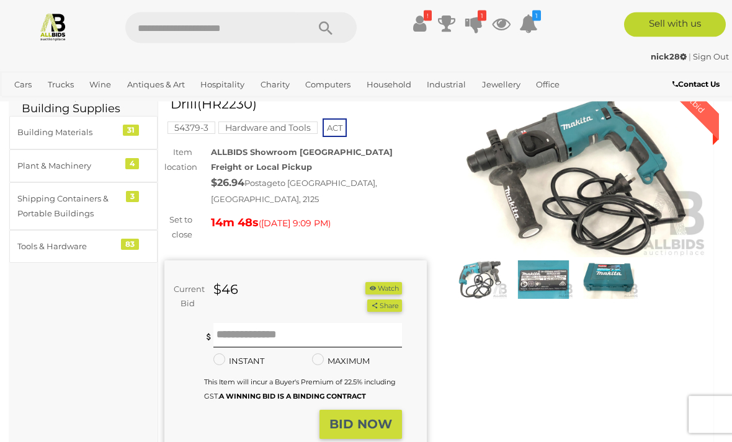
scroll to position [68, 0]
click at [622, 280] on img at bounding box center [609, 279] width 60 height 38
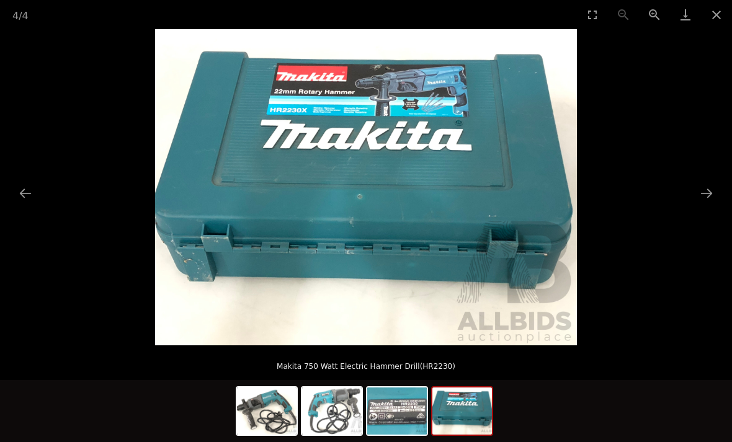
click at [723, 25] on button "Close gallery" at bounding box center [716, 14] width 31 height 29
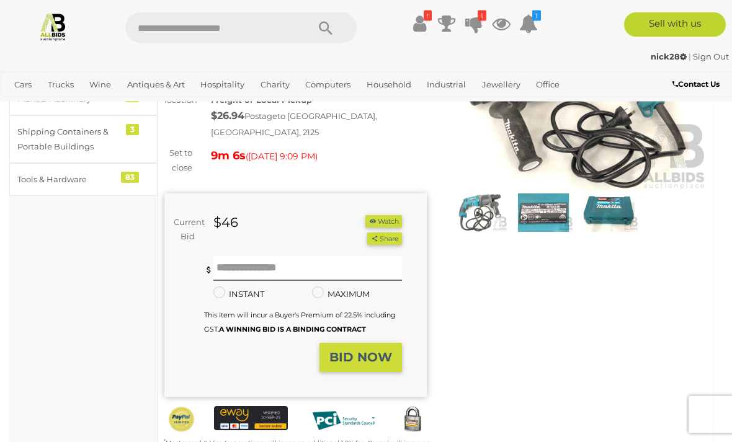
scroll to position [135, 0]
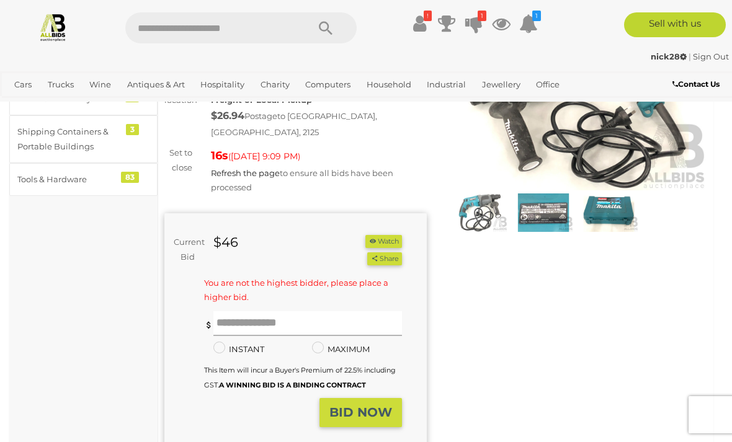
click at [279, 320] on input "text" at bounding box center [307, 323] width 188 height 25
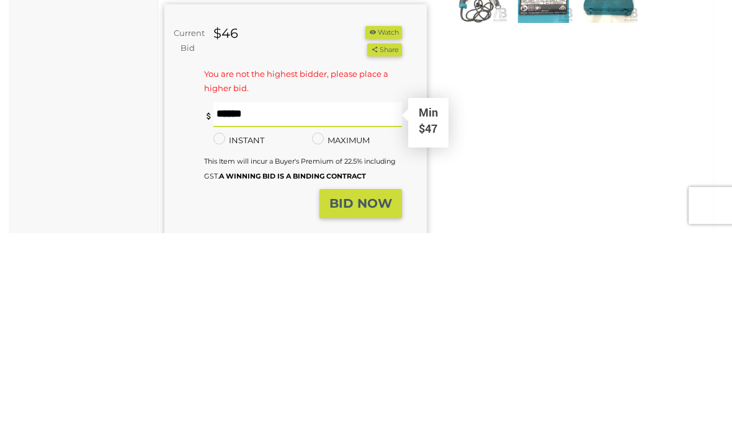
type input "**"
click at [383, 405] on strong "BID NOW" at bounding box center [360, 412] width 63 height 15
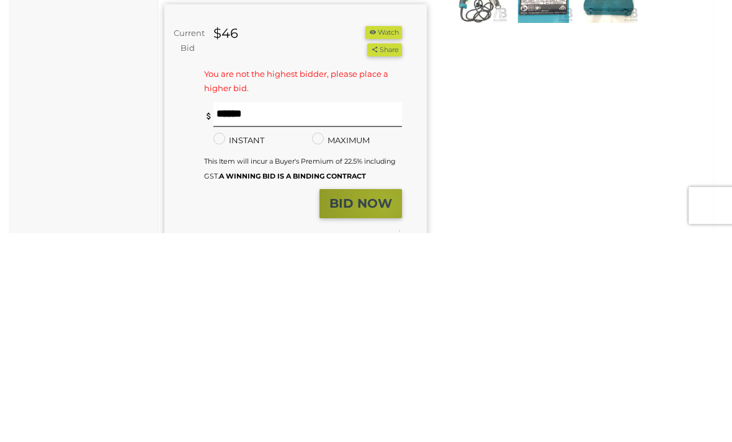
scroll to position [343, 0]
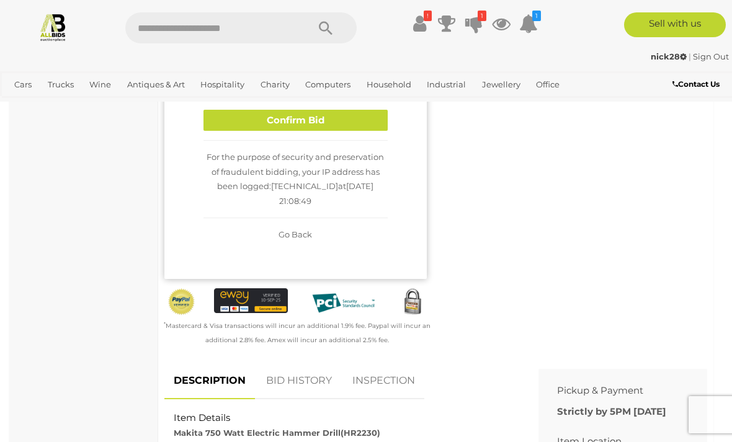
click at [342, 128] on button "Confirm Bid" at bounding box center [295, 121] width 184 height 22
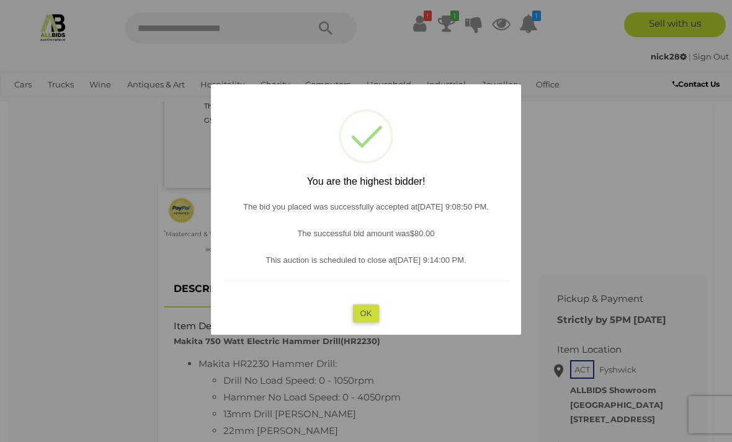
click at [367, 322] on button "OK" at bounding box center [366, 313] width 27 height 18
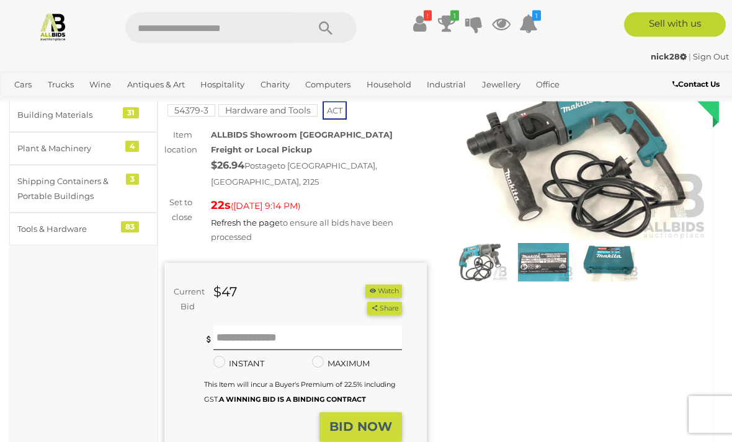
scroll to position [85, 0]
